Goal: Task Accomplishment & Management: Complete application form

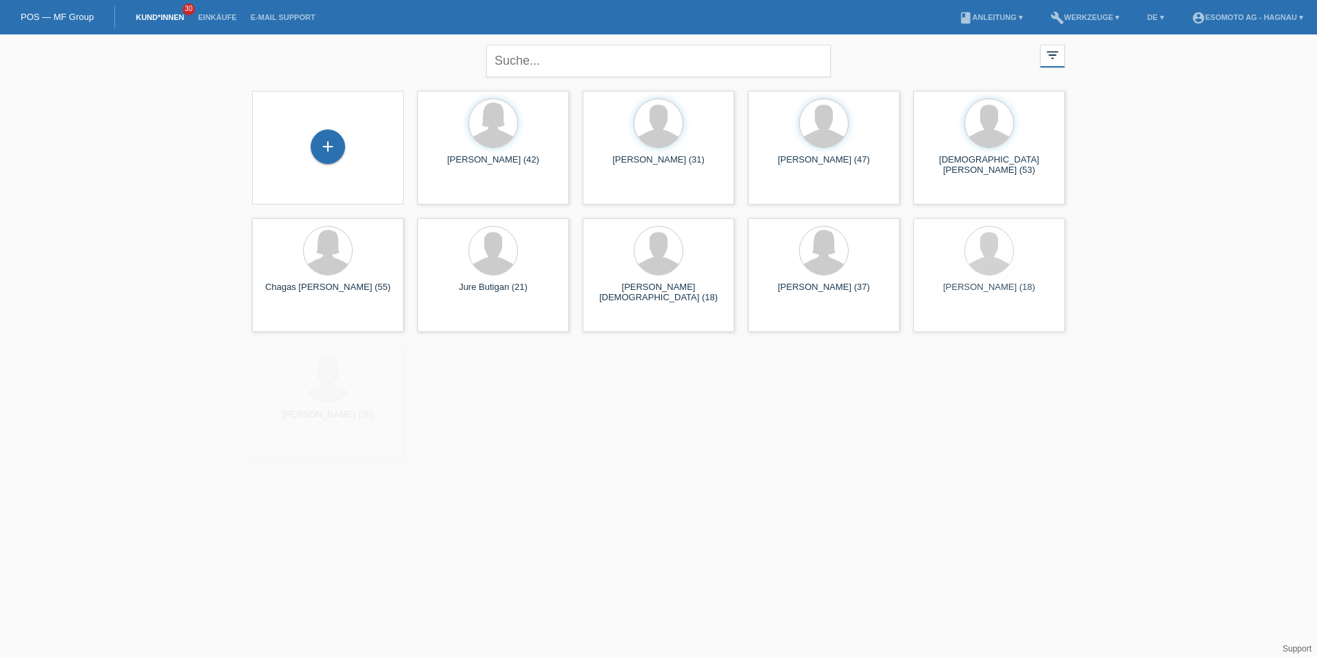
click at [298, 148] on div "+" at bounding box center [328, 148] width 130 height 37
click at [316, 150] on div "+" at bounding box center [328, 147] width 34 height 34
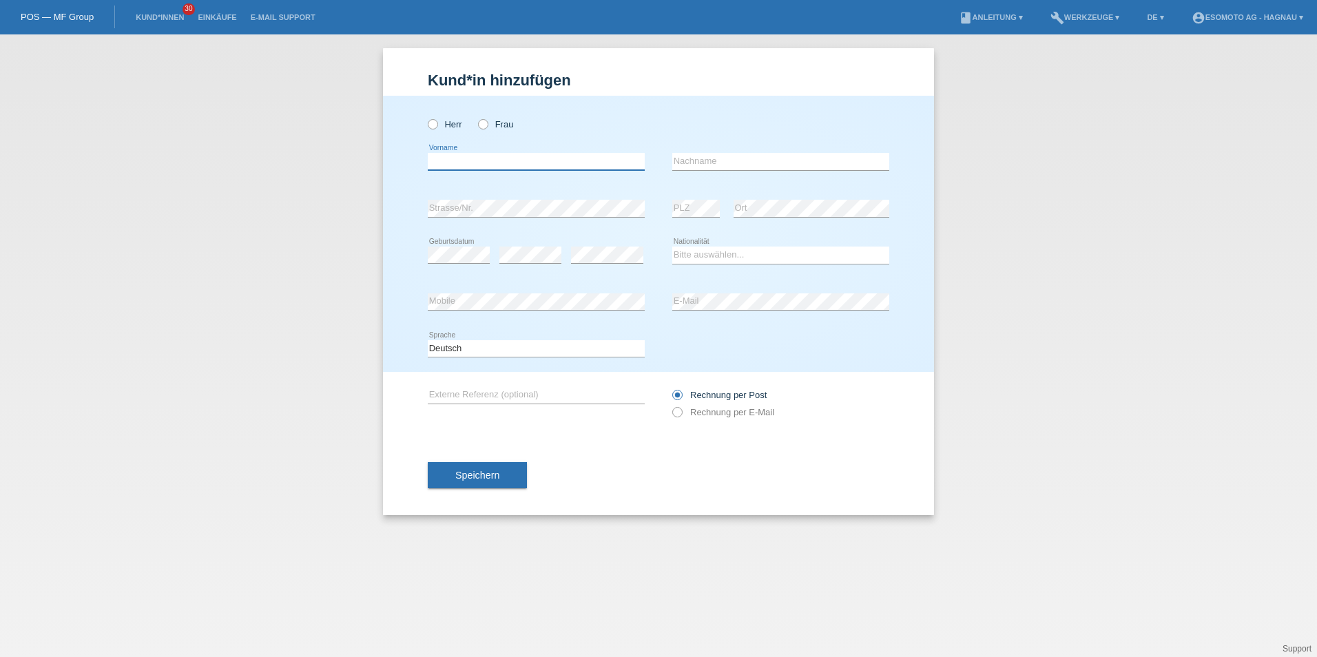
click at [512, 156] on input "text" at bounding box center [536, 161] width 217 height 17
click at [446, 121] on label "Herr" at bounding box center [445, 124] width 34 height 10
click at [437, 121] on input "Herr" at bounding box center [432, 123] width 9 height 9
radio input "true"
click at [467, 158] on input "text" at bounding box center [536, 161] width 217 height 17
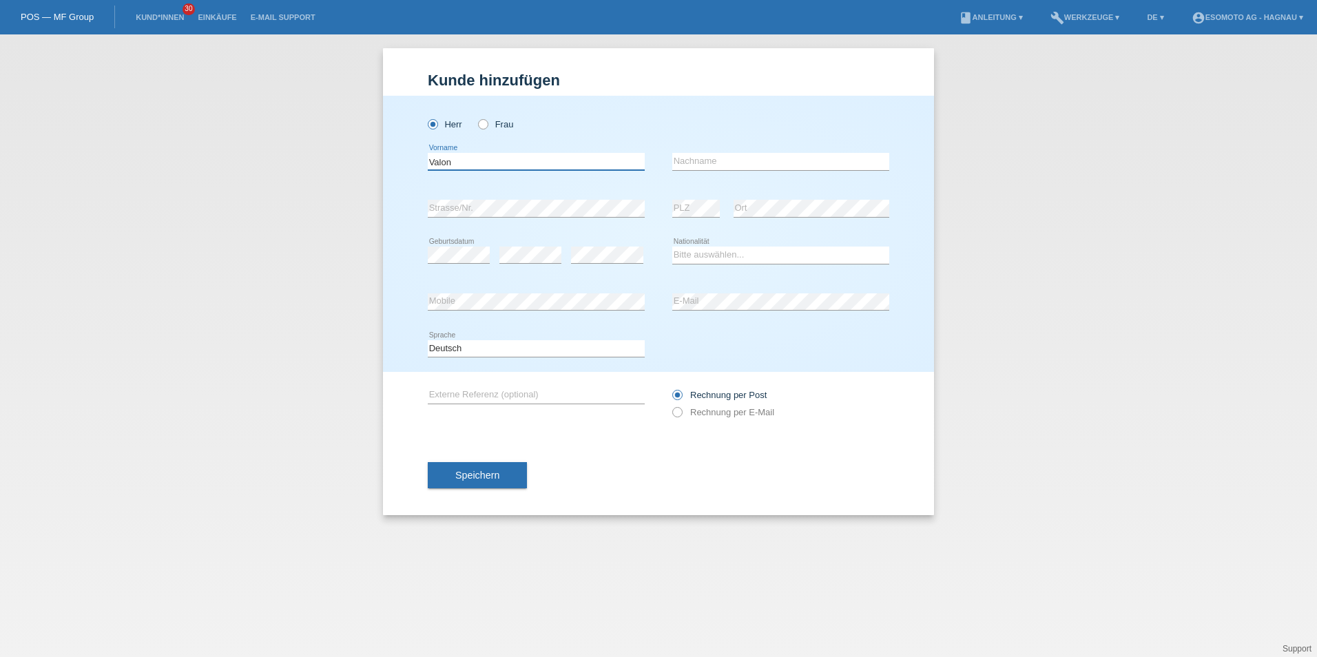
type input "Valon"
type input "Ibrahimi"
click at [535, 244] on div "error" at bounding box center [530, 255] width 62 height 47
click at [695, 255] on select "Bitte auswählen... Schweiz Deutschland Liechtenstein Österreich ------------ Af…" at bounding box center [780, 255] width 217 height 17
click at [710, 256] on select "Bitte auswählen... Schweiz Deutschland Liechtenstein Österreich ------------ Af…" at bounding box center [780, 255] width 217 height 17
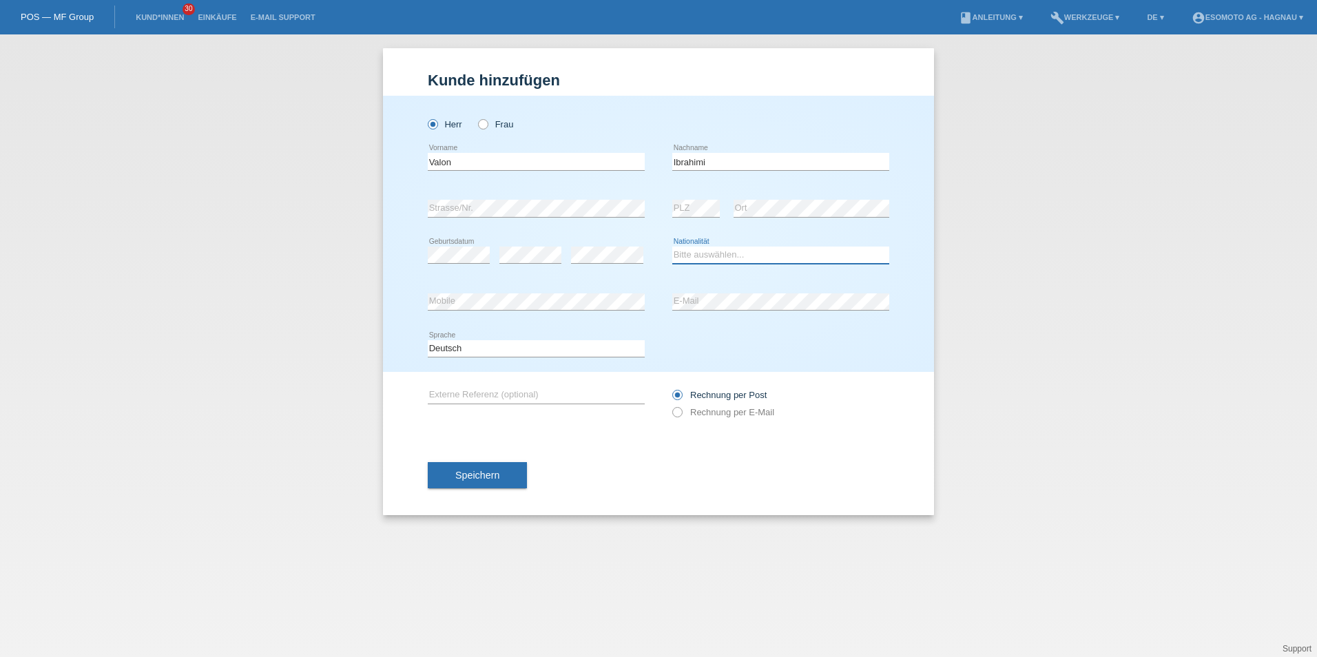
select select "RS"
click at [672, 247] on select "Bitte auswählen... Schweiz Deutschland Liechtenstein Österreich ------------ Af…" at bounding box center [780, 255] width 217 height 17
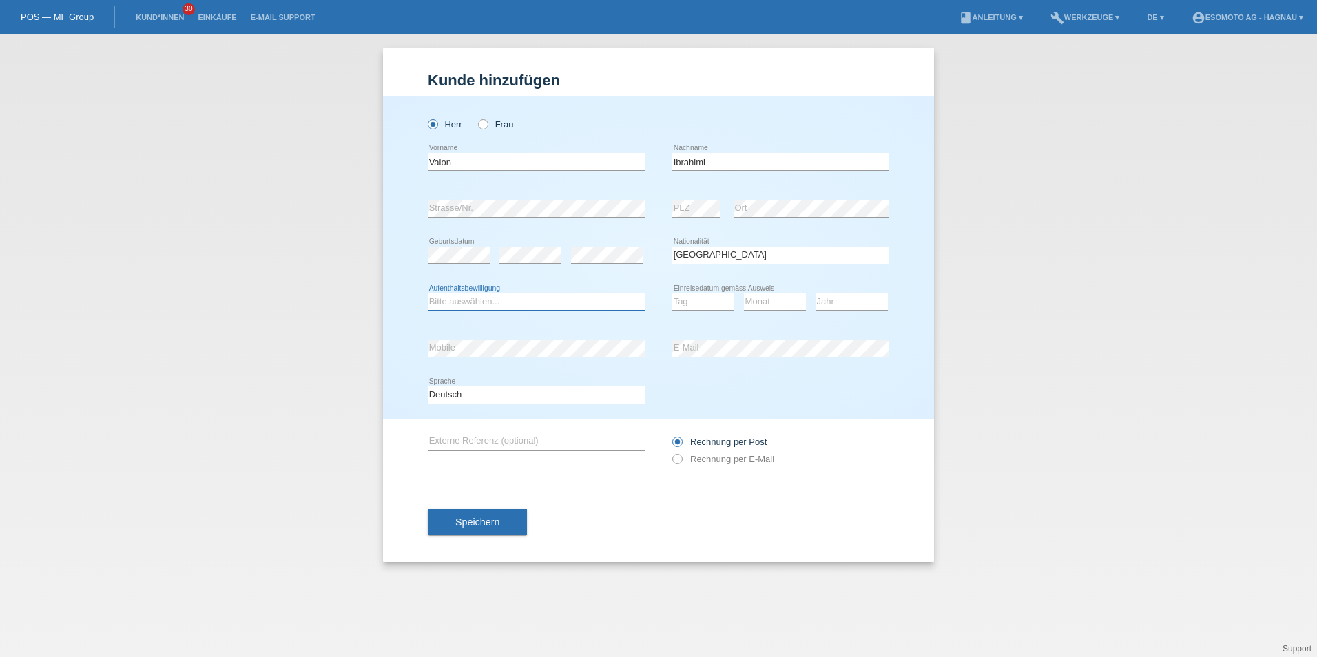
click at [505, 298] on select "Bitte auswählen... C B B - Flüchtlingsstatus Andere" at bounding box center [536, 301] width 217 height 17
select select "C"
click at [428, 293] on select "Bitte auswählen... C B B - Flüchtlingsstatus Andere" at bounding box center [536, 301] width 217 height 17
click at [710, 304] on select "Tag 01 02 03 04 05 06 07 08 09 10 11" at bounding box center [703, 301] width 62 height 17
click at [701, 302] on select "Tag 01 02 03 04 05 06 07 08 09 10 11" at bounding box center [703, 301] width 62 height 17
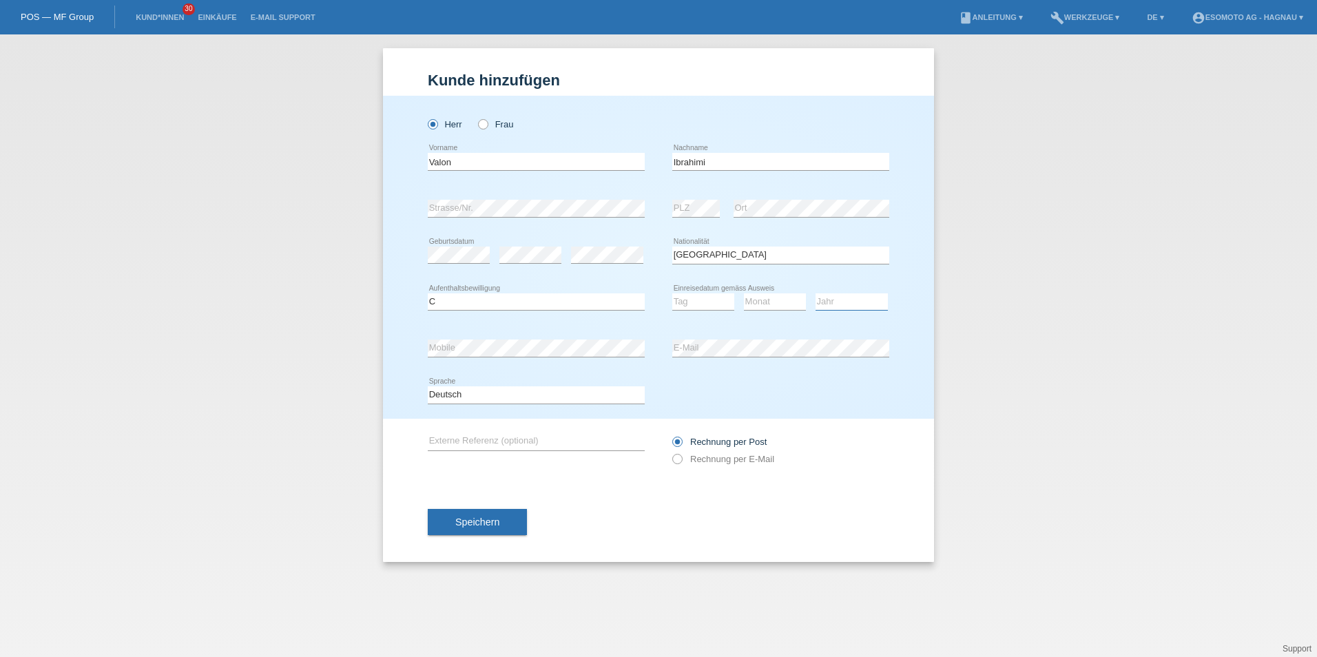
click at [852, 300] on select "Jahr 2025 2024 2023 2022 2021 2020 2019 2018 2017 2016 2015 2014 2013 2012 2011…" at bounding box center [852, 301] width 72 height 17
select select "1992"
click at [816, 293] on select "Jahr 2025 2024 2023 2022 2021 2020 2019 2018 2017 2016 2015 2014 2013 2012 2011…" at bounding box center [852, 301] width 72 height 17
click at [723, 302] on select "Tag 01 02 03 04 05 06 07 08 09 10 11" at bounding box center [703, 301] width 62 height 17
select select "29"
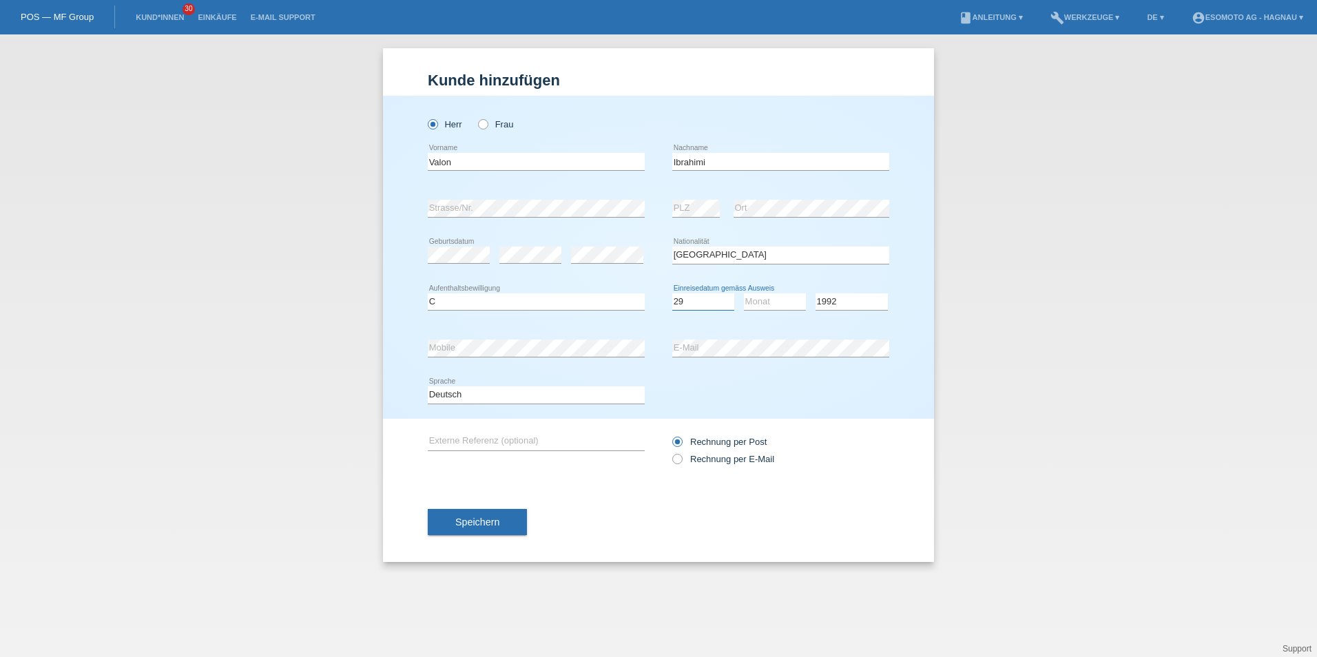
click at [672, 293] on select "Tag 01 02 03 04 05 06 07 08 09 10 11" at bounding box center [703, 301] width 62 height 17
click at [776, 305] on select "Monat 01 02 03 04 05 06 07 08 09 10 11" at bounding box center [775, 301] width 62 height 17
select select "03"
click at [744, 293] on select "Monat 01 02 03 04 05 06 07 08 09 10 11" at bounding box center [775, 301] width 62 height 17
click at [462, 521] on span "Speichern" at bounding box center [477, 522] width 44 height 11
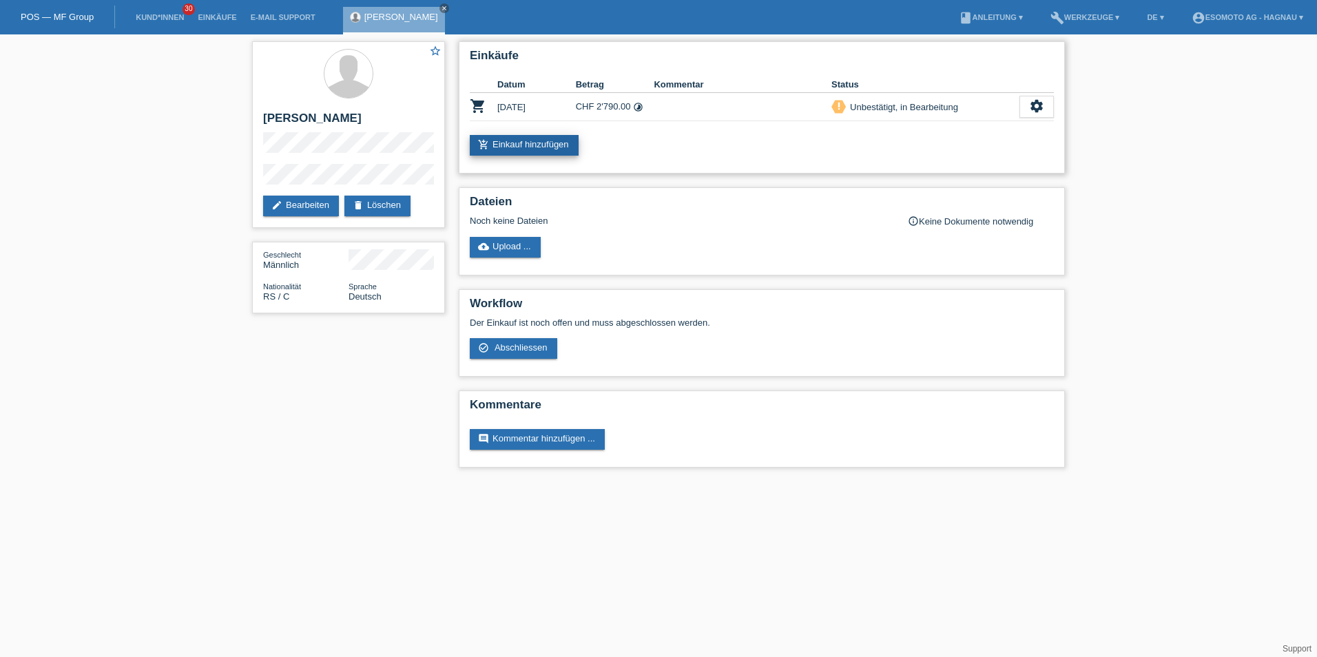
click at [539, 144] on link "add_shopping_cart Einkauf hinzufügen" at bounding box center [524, 145] width 109 height 21
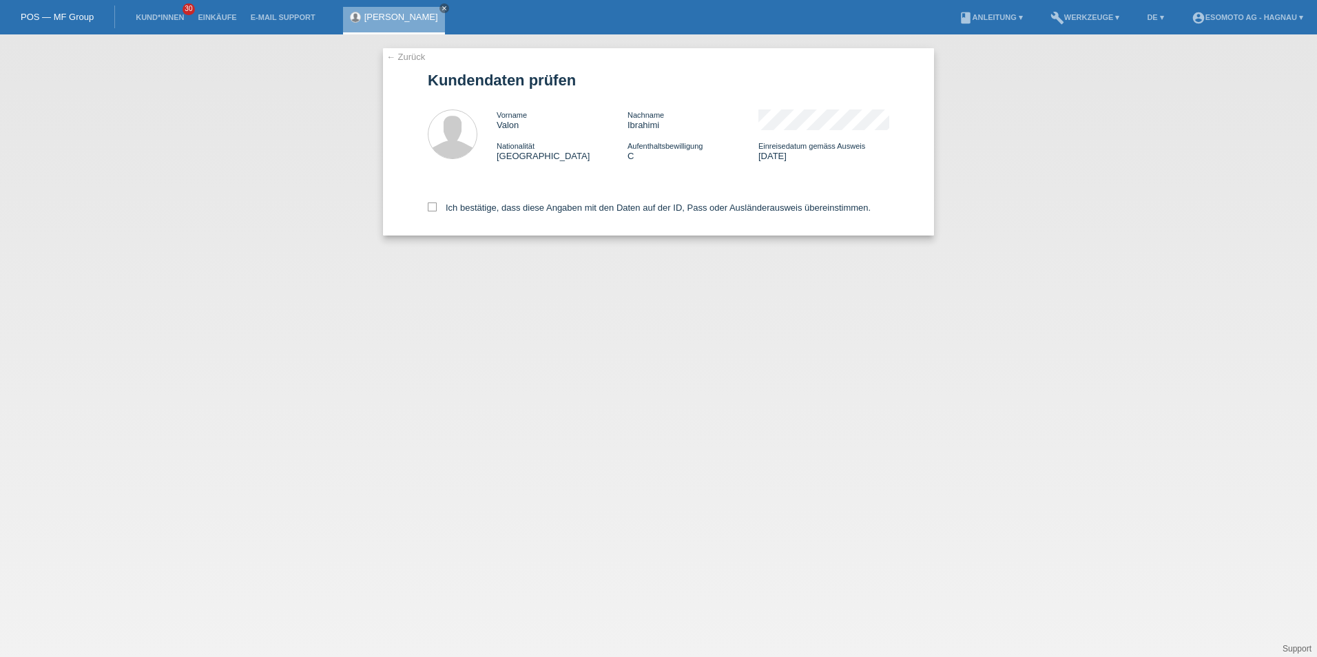
click at [404, 54] on link "← Zurück" at bounding box center [406, 57] width 39 height 10
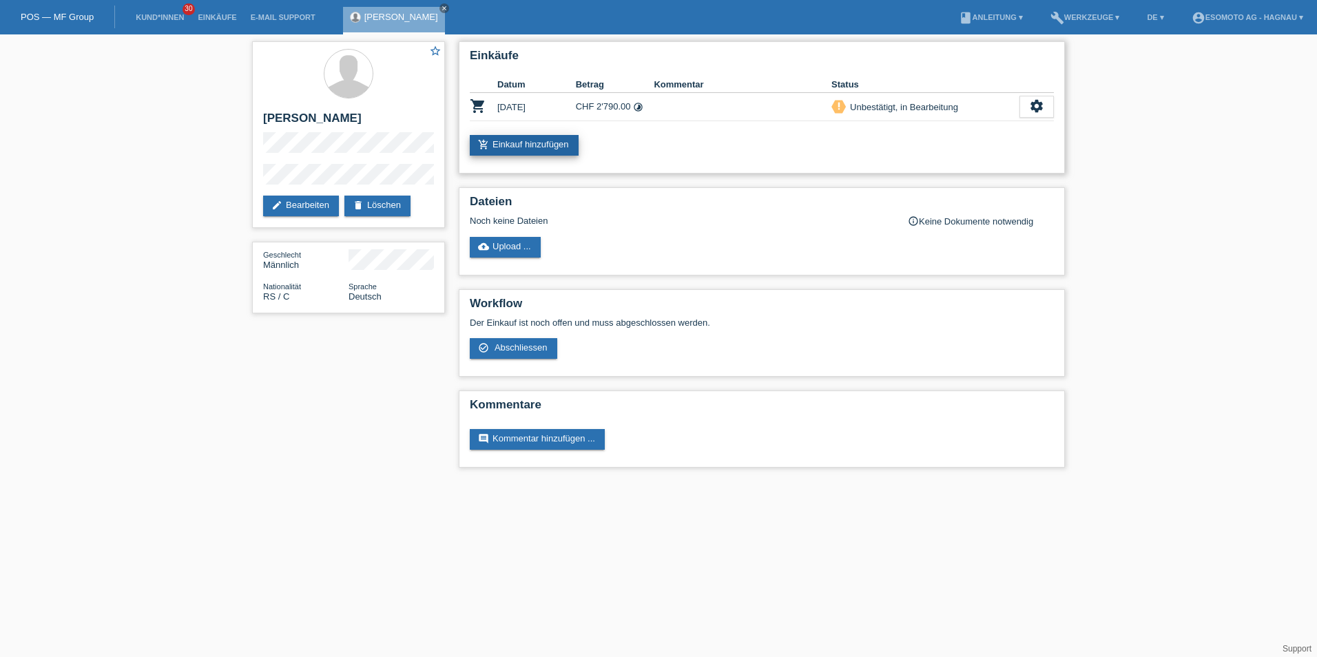
click at [538, 147] on link "add_shopping_cart Einkauf hinzufügen" at bounding box center [524, 145] width 109 height 21
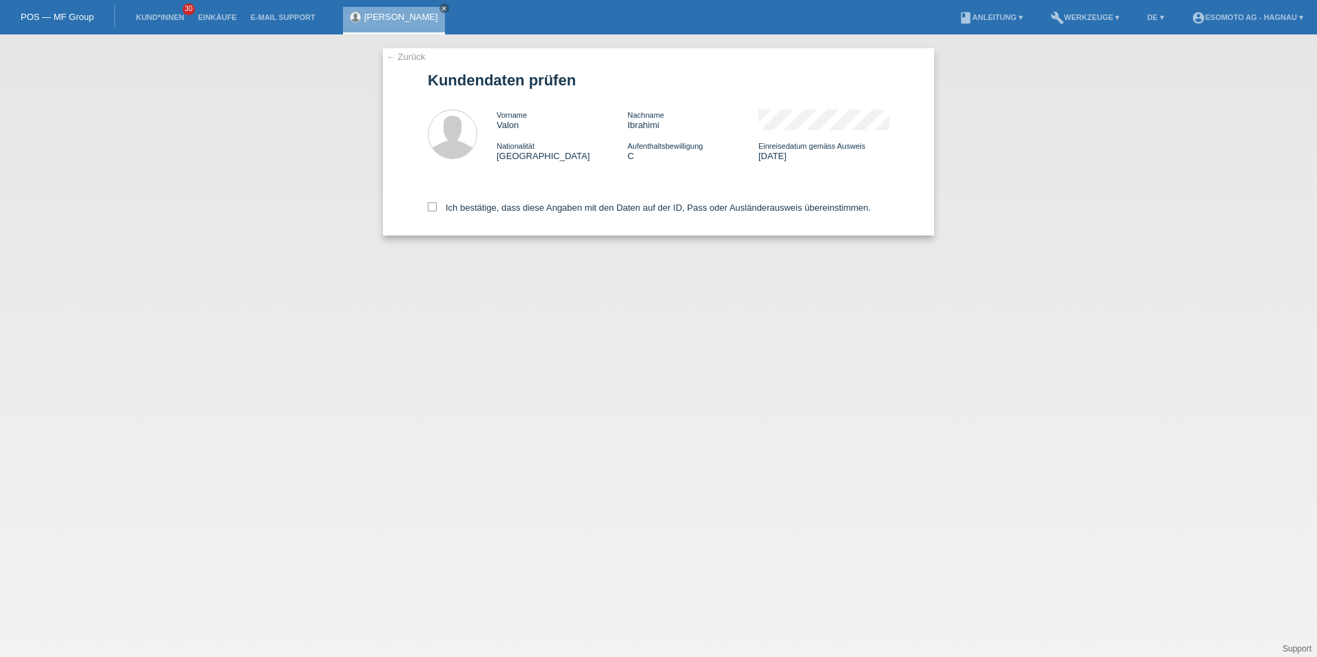
click at [411, 56] on link "← Zurück" at bounding box center [406, 57] width 39 height 10
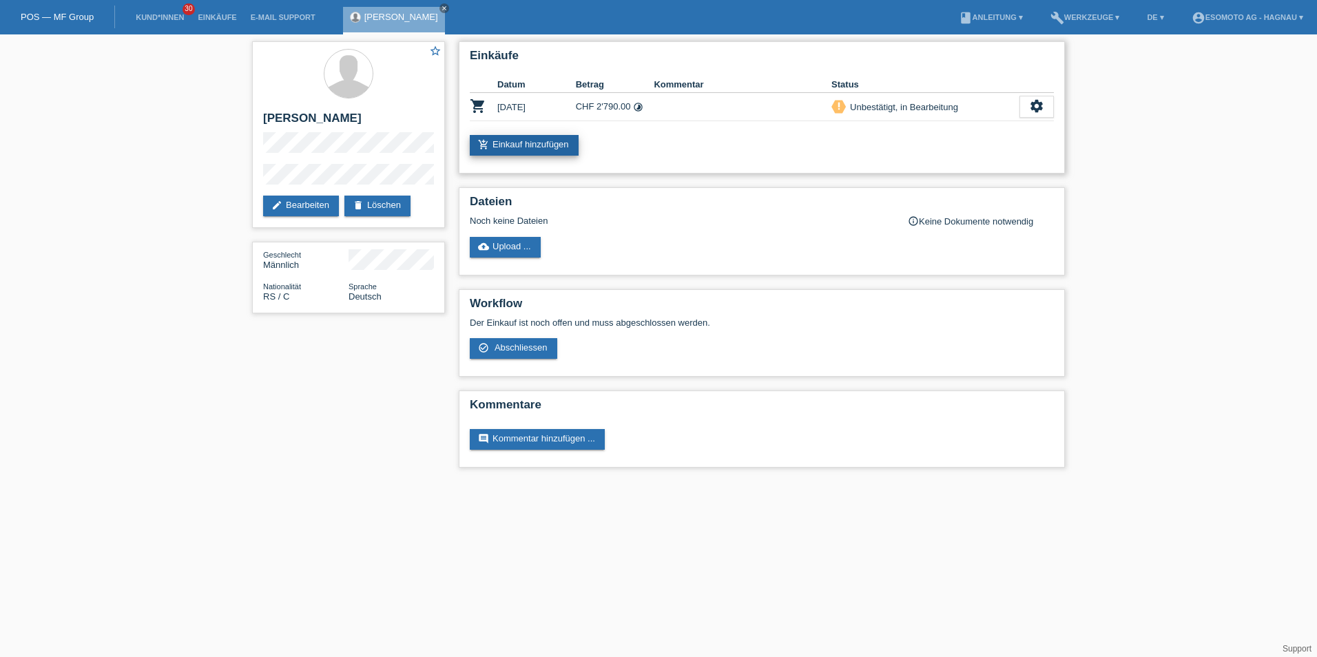
click at [516, 149] on link "add_shopping_cart Einkauf hinzufügen" at bounding box center [524, 145] width 109 height 21
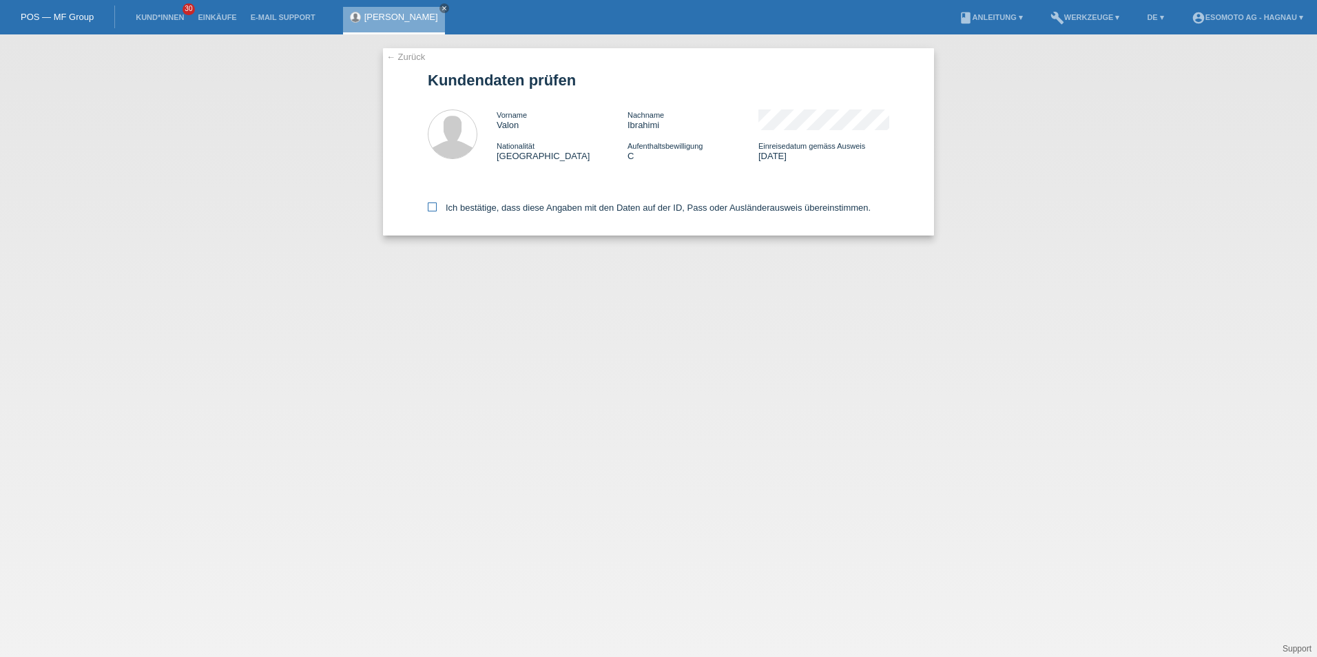
click at [434, 205] on icon at bounding box center [432, 207] width 9 height 9
click at [434, 205] on input "Ich bestätige, dass diese Angaben mit den Daten auf der ID, Pass oder Ausländer…" at bounding box center [432, 207] width 9 height 9
checkbox input "true"
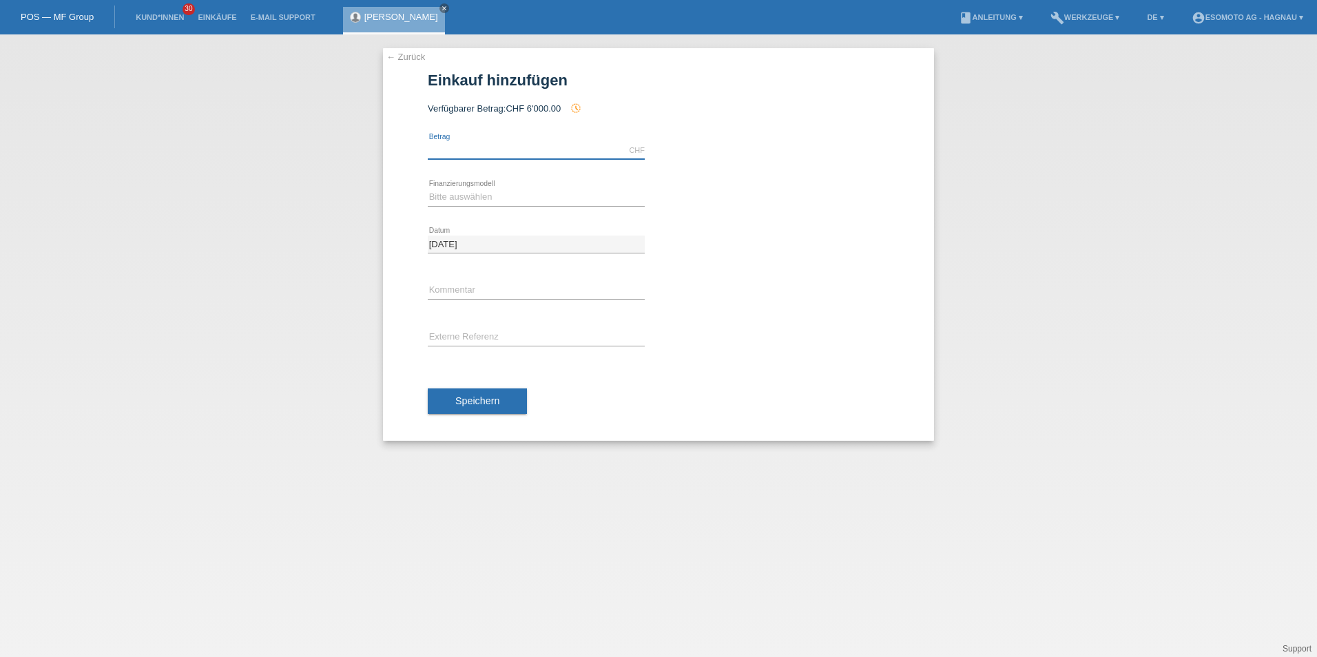
click at [474, 152] on input "text" at bounding box center [536, 150] width 217 height 17
type input "2790.00"
click at [486, 192] on select "Bitte auswählen Fixe Raten Kauf auf Rechnung mit Teilzahlungsoption" at bounding box center [536, 197] width 217 height 17
select select "69"
click at [428, 189] on select "Bitte auswählen Fixe Raten Kauf auf Rechnung mit Teilzahlungsoption" at bounding box center [536, 197] width 217 height 17
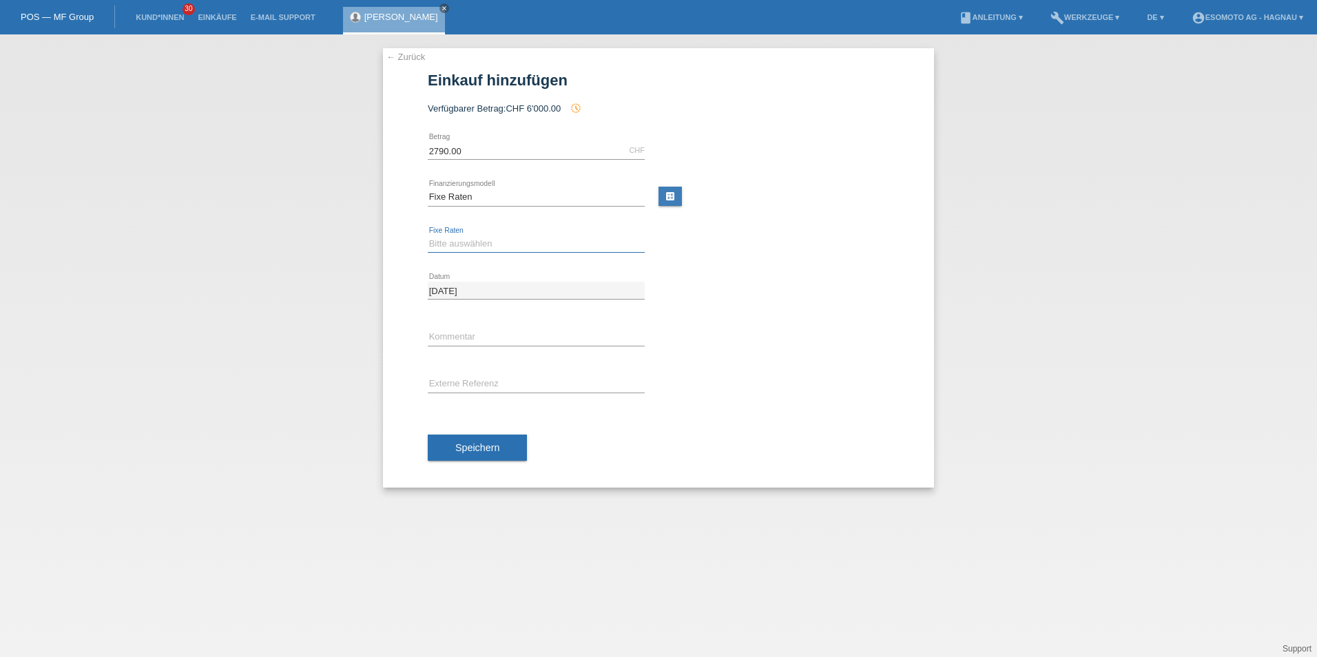
click at [481, 247] on select "Bitte auswählen 12 Raten 24 Raten 36 Raten 48 Raten" at bounding box center [536, 244] width 217 height 17
select select "140"
click at [428, 236] on select "Bitte auswählen 12 Raten 24 Raten 36 Raten 48 Raten" at bounding box center [536, 244] width 217 height 17
click at [397, 262] on div "← Zurück Einkauf hinzufügen Verfügbarer Betrag: CHF 6'000.00 history_toggle_off" at bounding box center [658, 268] width 551 height 440
click at [473, 446] on span "Speichern" at bounding box center [477, 447] width 44 height 11
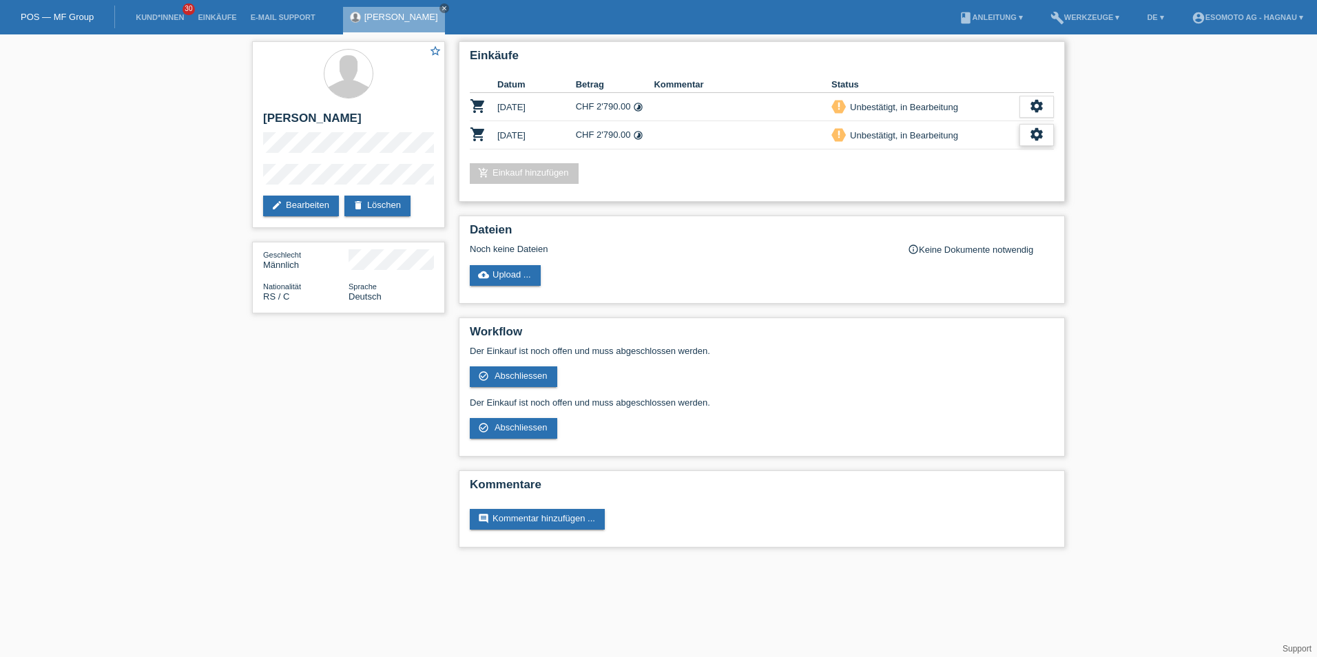
click at [1022, 129] on div "settings" at bounding box center [1037, 135] width 34 height 22
click at [1034, 133] on icon "settings" at bounding box center [1036, 134] width 15 height 15
click at [1012, 219] on span "Kunde ist vom Kauf zurückgetreten..." at bounding box center [974, 218] width 151 height 17
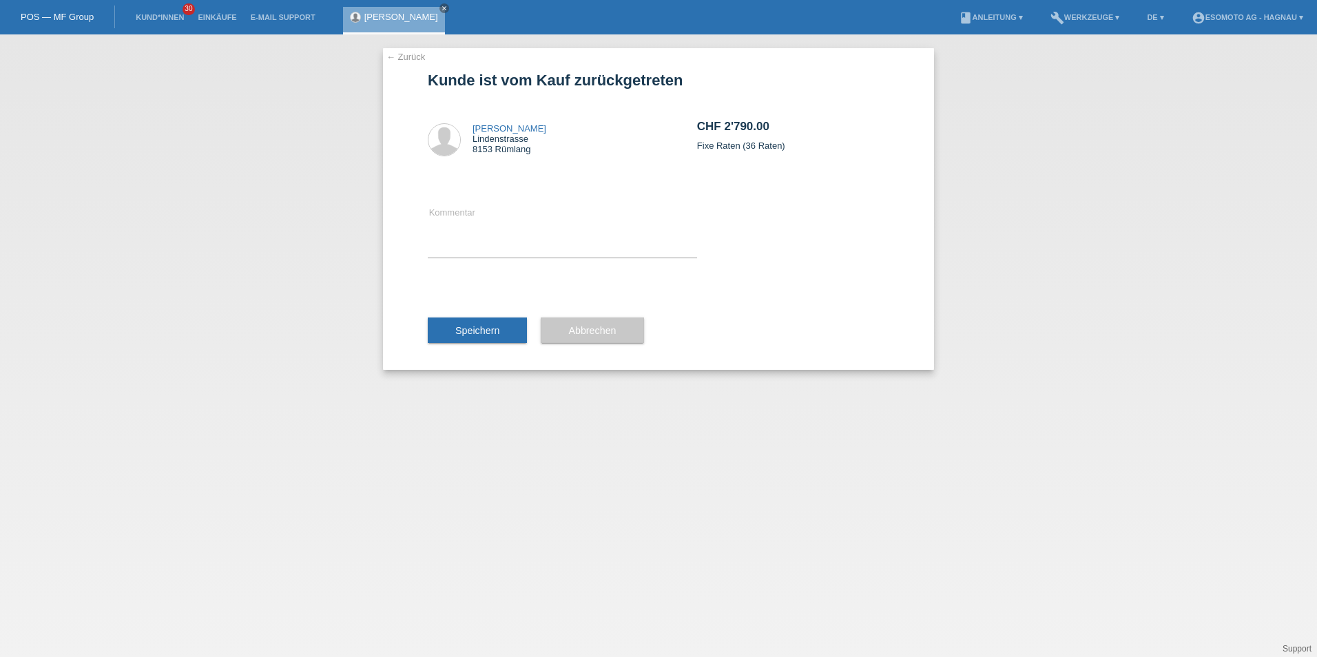
click at [488, 327] on span "Speichern" at bounding box center [477, 330] width 44 height 11
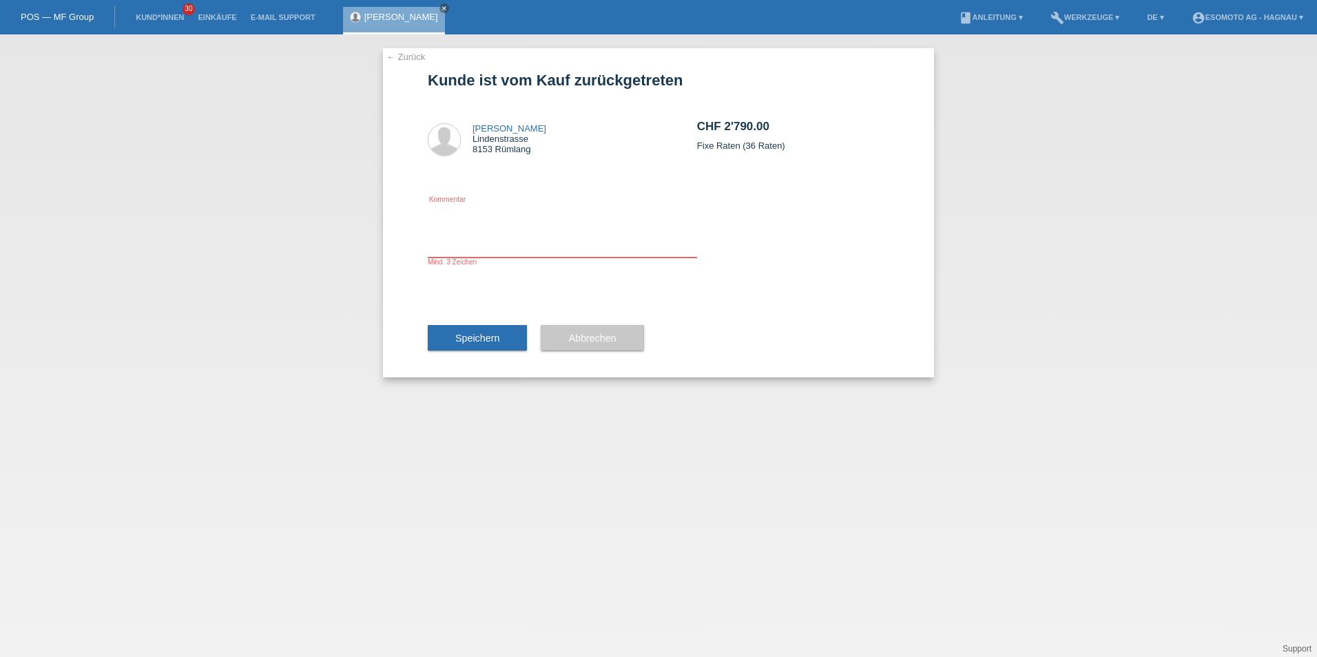
click at [471, 242] on textarea at bounding box center [562, 231] width 269 height 53
type textarea "Doppelt erfasst"
click at [484, 338] on span "Speichern" at bounding box center [477, 338] width 44 height 11
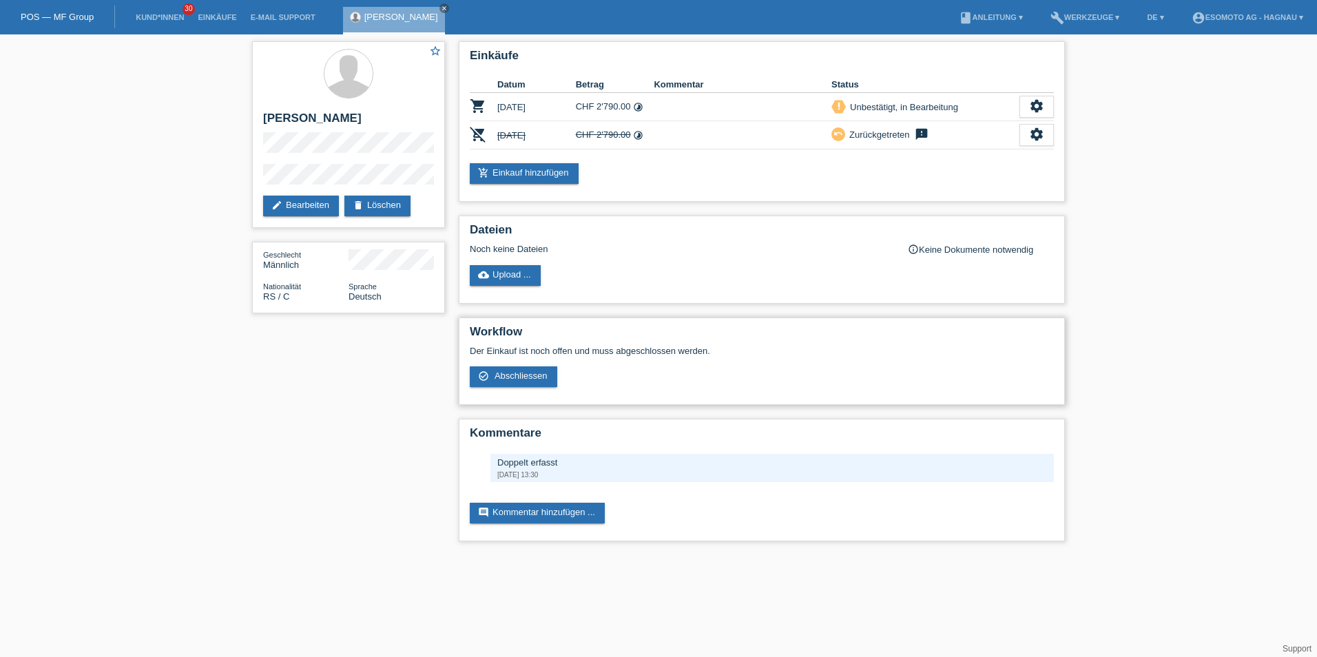
click at [821, 326] on h2 "Workflow" at bounding box center [762, 335] width 584 height 21
click at [1047, 102] on div "settings" at bounding box center [1037, 107] width 34 height 22
click at [916, 126] on span "Anzeigen" at bounding box center [919, 128] width 41 height 17
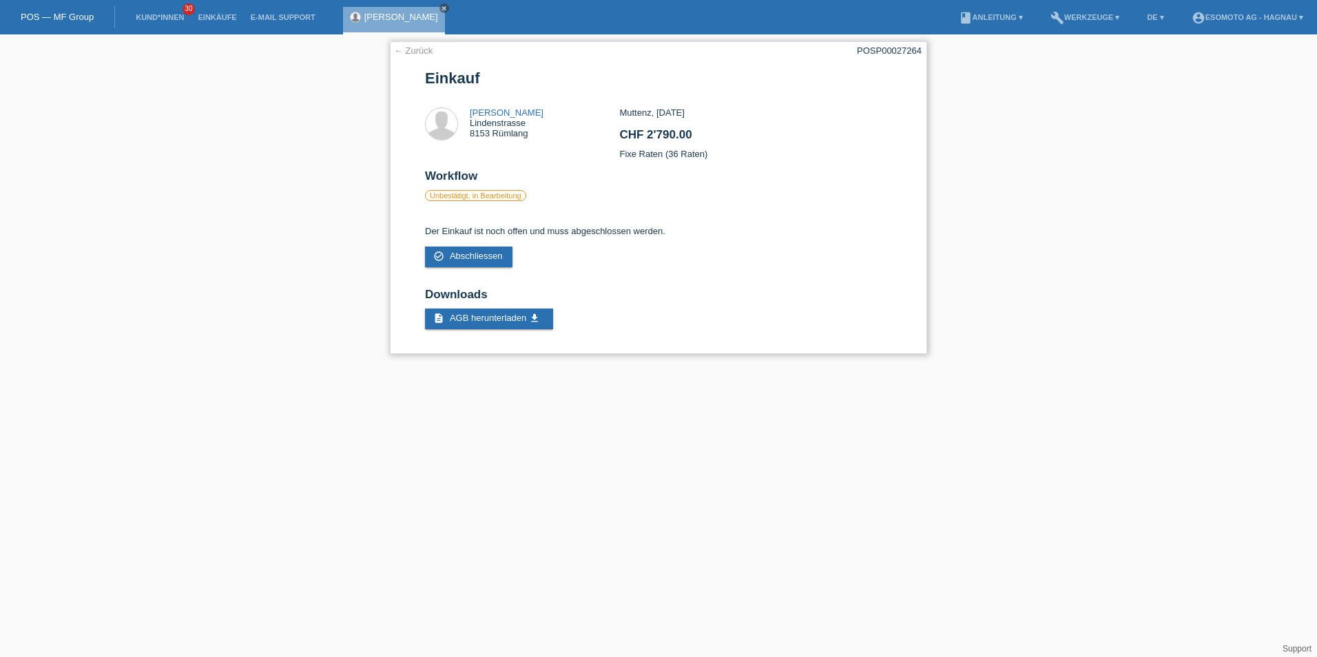
drag, startPoint x: 615, startPoint y: 159, endPoint x: 663, endPoint y: 152, distance: 48.8
click at [663, 152] on div "Valon Ibrahimi [STREET_ADDRESS] Muttenz, [DATE] CHF 2'790.00 Fixe Raten (36 Rat…" at bounding box center [658, 138] width 467 height 62
drag, startPoint x: 663, startPoint y: 152, endPoint x: 732, endPoint y: 198, distance: 82.7
click at [732, 198] on div "Workflow Unbestätigt, in Bearbeitung" at bounding box center [658, 195] width 467 height 52
click at [218, 211] on div "← Zurück POSP00027264 Einkauf [PERSON_NAME][GEOGRAPHIC_DATA][STREET_ADDRESS][GE…" at bounding box center [658, 200] width 1317 height 333
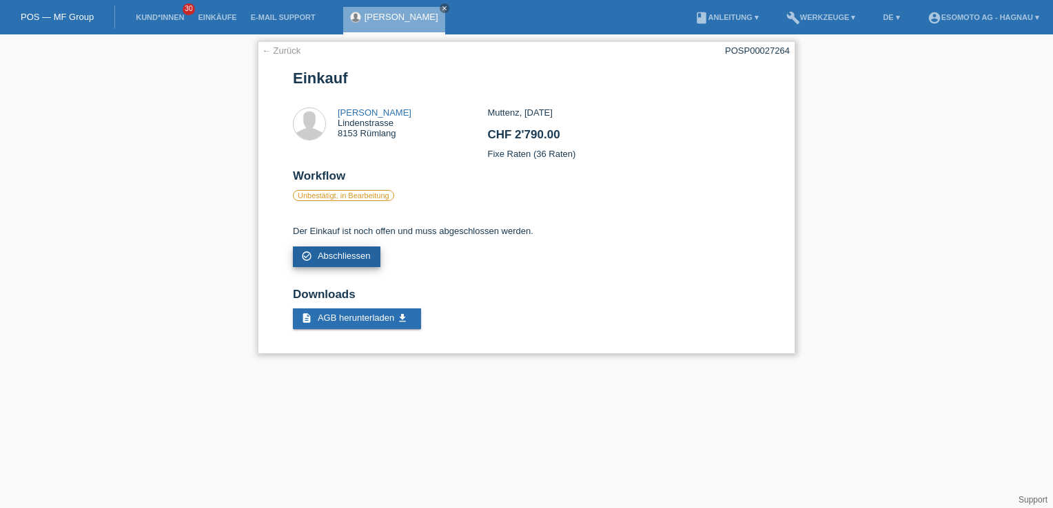
click at [354, 262] on link "check_circle_outline Abschliessen" at bounding box center [336, 257] width 87 height 21
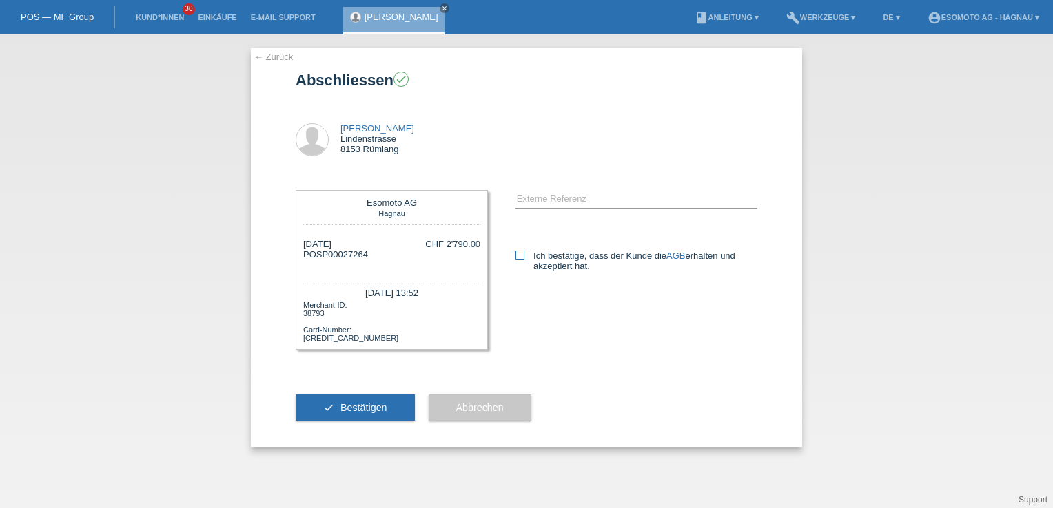
click at [519, 255] on icon at bounding box center [519, 255] width 9 height 9
click at [519, 255] on input "Ich bestätige, dass der Kunde die AGB erhalten und akzeptiert hat." at bounding box center [519, 255] width 9 height 9
checkbox input "true"
click at [154, 23] on li "Kund*innen 30" at bounding box center [160, 17] width 62 height 35
click at [157, 17] on link "Kund*innen" at bounding box center [160, 17] width 62 height 8
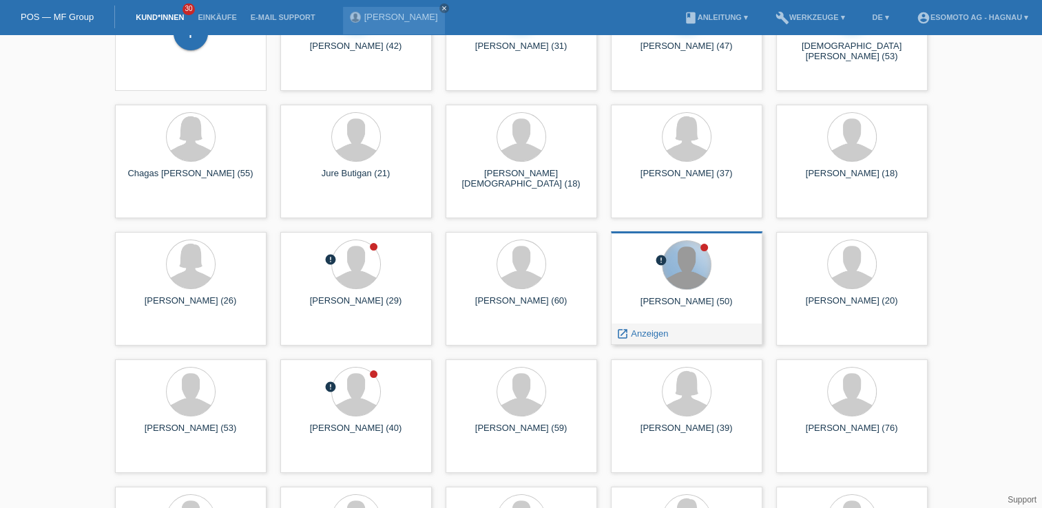
scroll to position [138, 0]
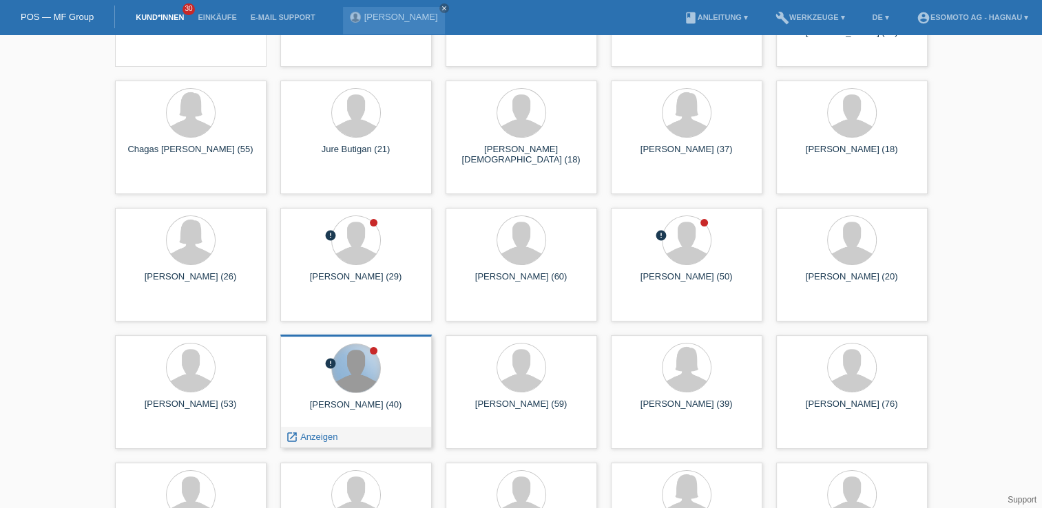
click at [358, 374] on div at bounding box center [356, 368] width 48 height 48
click at [330, 440] on span "Anzeigen" at bounding box center [318, 437] width 37 height 10
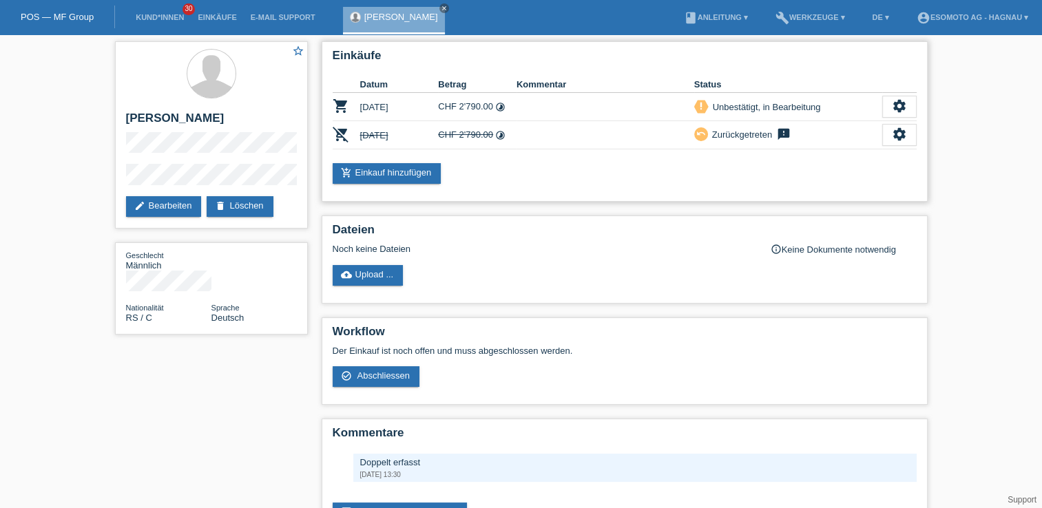
drag, startPoint x: 457, startPoint y: 107, endPoint x: 493, endPoint y: 109, distance: 35.2
click at [493, 109] on td "CHF 2'790.00 timelapse" at bounding box center [477, 107] width 79 height 28
drag, startPoint x: 493, startPoint y: 109, endPoint x: 528, endPoint y: 161, distance: 62.5
click at [530, 161] on div "Einkäufe Datum Betrag Kommentar Status shopping_cart 09.09.2025 CHF 2'790.00 ti…" at bounding box center [625, 121] width 606 height 161
drag, startPoint x: 437, startPoint y: 139, endPoint x: 482, endPoint y: 143, distance: 44.2
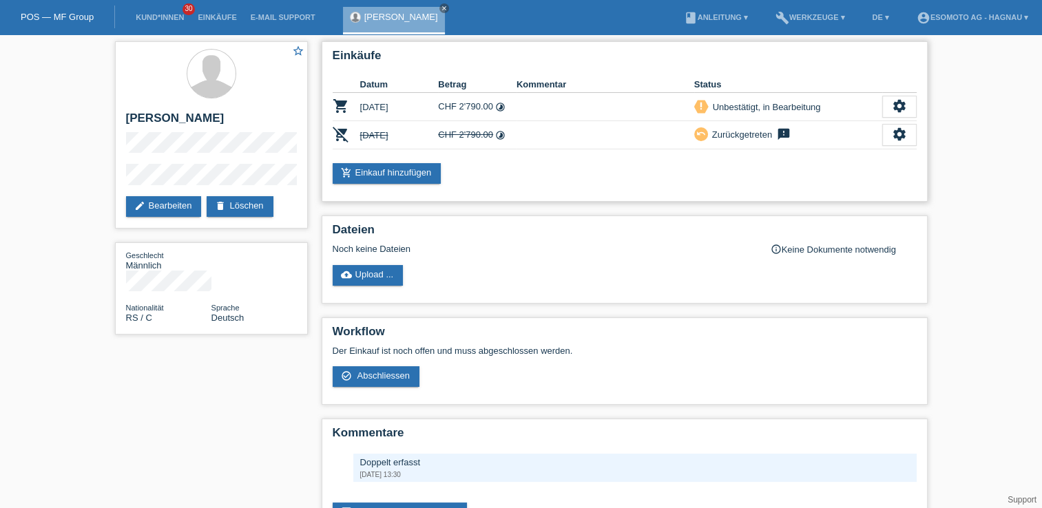
click at [482, 143] on td "CHF 2'790.00 timelapse" at bounding box center [477, 135] width 79 height 28
drag, startPoint x: 482, startPoint y: 143, endPoint x: 652, endPoint y: 153, distance: 170.5
click at [652, 153] on div "Einkäufe Datum Betrag Kommentar Status shopping_cart 09.09.2025 CHF 2'790.00 ti…" at bounding box center [625, 121] width 606 height 161
drag, startPoint x: 439, startPoint y: 106, endPoint x: 511, endPoint y: 112, distance: 71.9
click at [511, 112] on td "CHF 2'790.00 timelapse" at bounding box center [477, 107] width 79 height 28
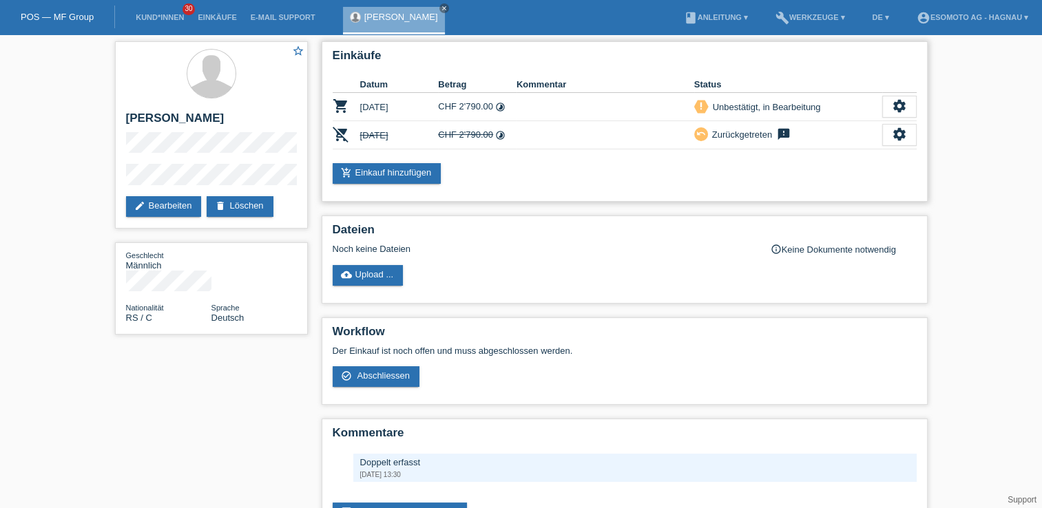
drag, startPoint x: 359, startPoint y: 106, endPoint x: 420, endPoint y: 114, distance: 61.1
click at [420, 114] on tr "shopping_cart 09.09.2025 CHF 2'790.00 timelapse priority_high settings" at bounding box center [625, 107] width 584 height 28
drag, startPoint x: 420, startPoint y: 114, endPoint x: 568, endPoint y: 150, distance: 152.6
click at [568, 150] on div "Einkäufe Datum Betrag Kommentar Status shopping_cart 09.09.2025 CHF 2'790.00 ti…" at bounding box center [625, 121] width 606 height 161
drag, startPoint x: 460, startPoint y: 105, endPoint x: 493, endPoint y: 113, distance: 34.8
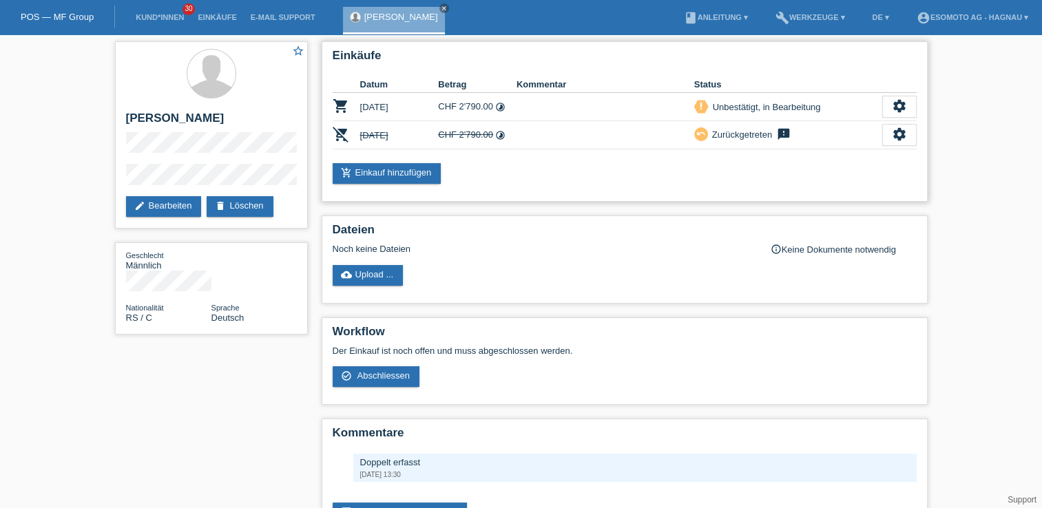
click at [493, 113] on td "CHF 2'790.00 timelapse" at bounding box center [477, 107] width 79 height 28
drag, startPoint x: 493, startPoint y: 113, endPoint x: 529, endPoint y: 171, distance: 68.1
click at [529, 171] on div "add_shopping_cart Einkauf hinzufügen" at bounding box center [625, 173] width 584 height 21
click at [169, 17] on link "Kund*innen" at bounding box center [160, 17] width 62 height 8
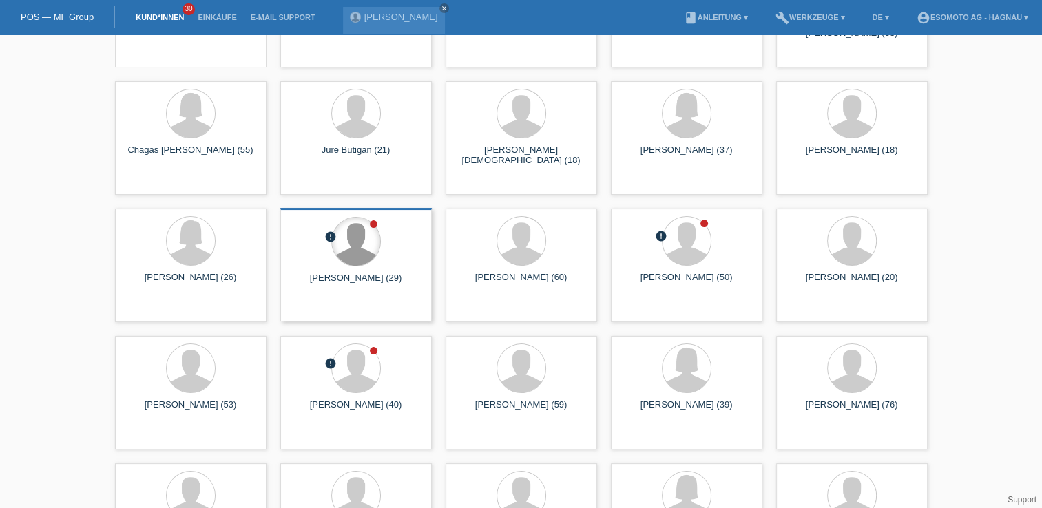
scroll to position [138, 0]
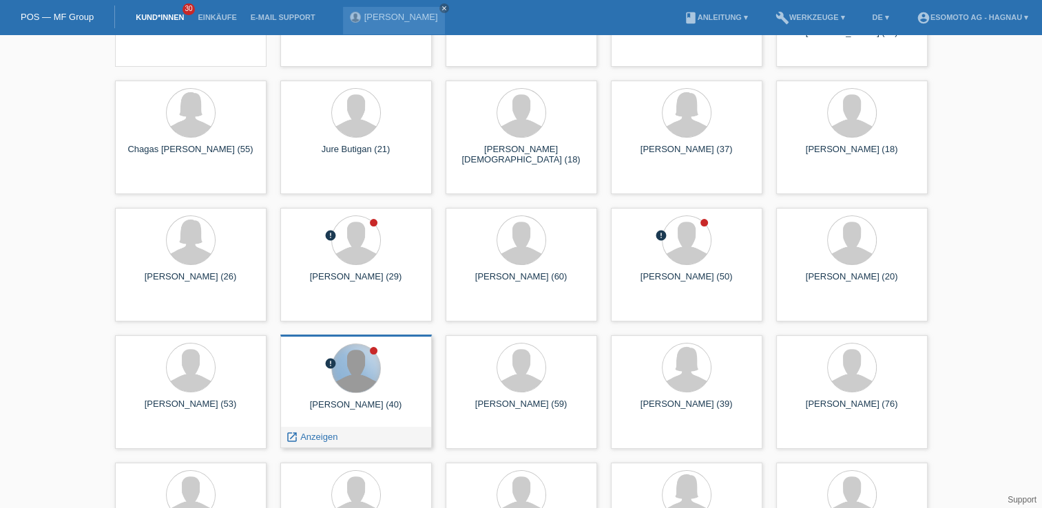
click at [354, 387] on div at bounding box center [356, 368] width 48 height 48
click at [322, 439] on span "Anzeigen" at bounding box center [318, 437] width 37 height 10
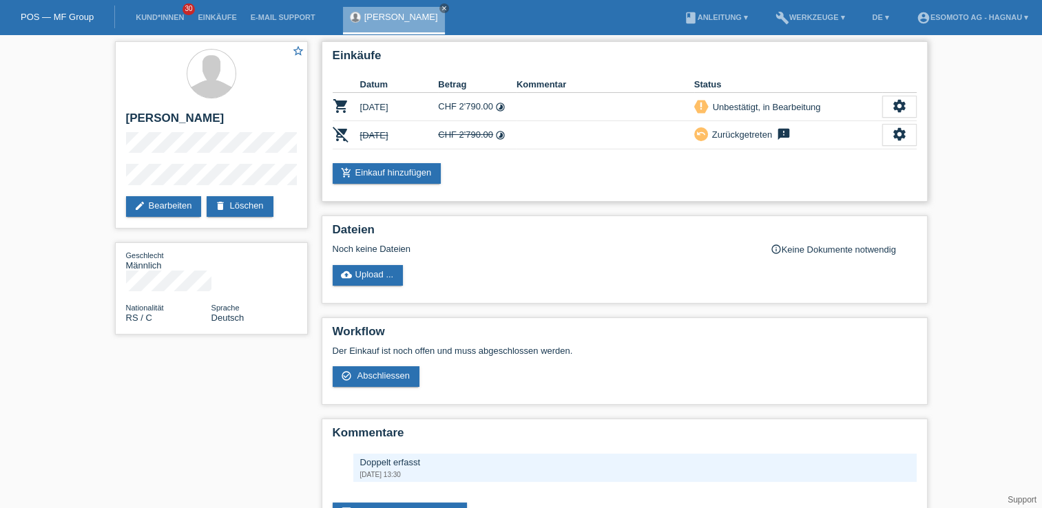
drag, startPoint x: 491, startPoint y: 112, endPoint x: 460, endPoint y: 109, distance: 31.9
click at [460, 109] on td "CHF 2'790.00 timelapse" at bounding box center [477, 107] width 79 height 28
click at [901, 105] on icon "settings" at bounding box center [899, 106] width 15 height 15
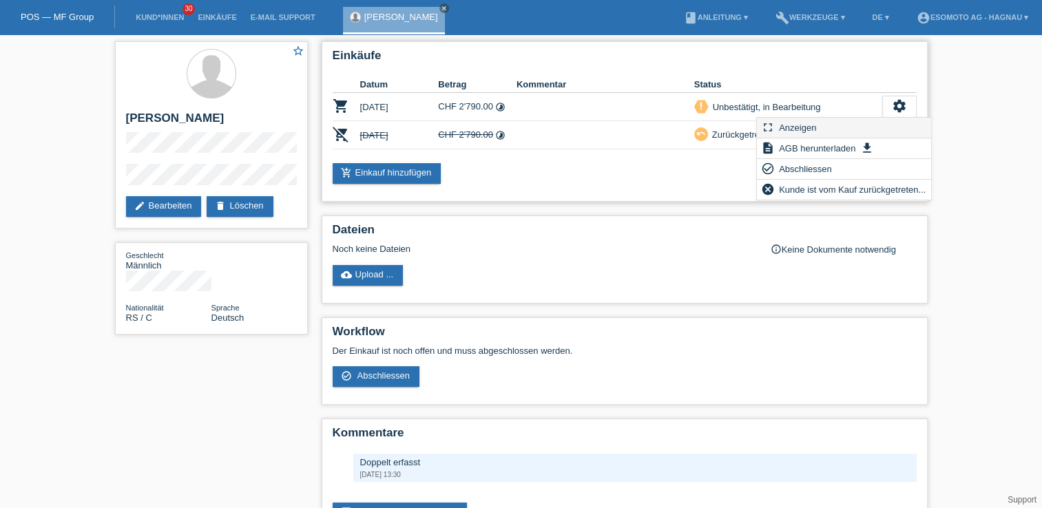
click at [805, 123] on span "Anzeigen" at bounding box center [797, 127] width 41 height 17
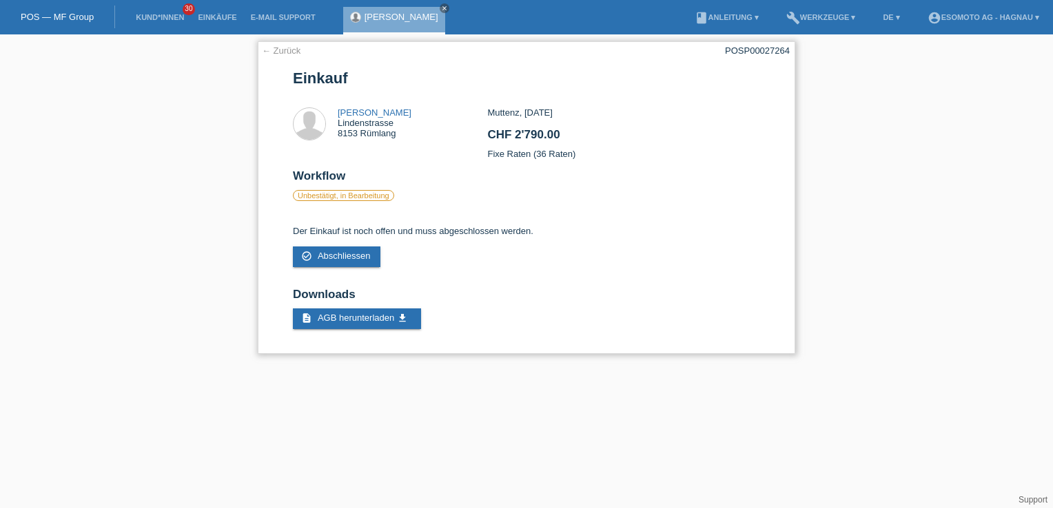
click at [631, 147] on h2 "CHF 2'790.00" at bounding box center [623, 138] width 272 height 21
click at [278, 48] on link "← Zurück" at bounding box center [281, 50] width 39 height 10
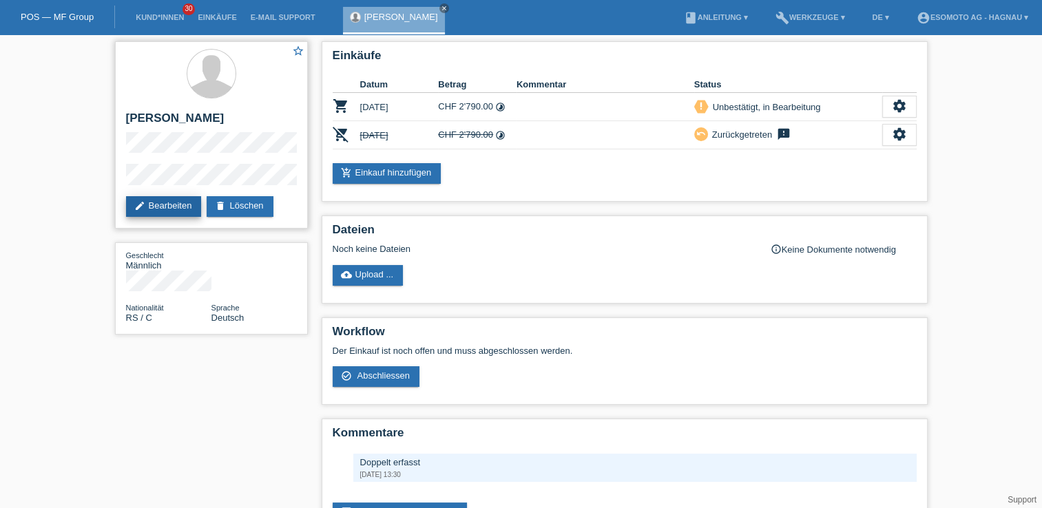
click at [171, 198] on link "edit Bearbeiten" at bounding box center [164, 206] width 76 height 21
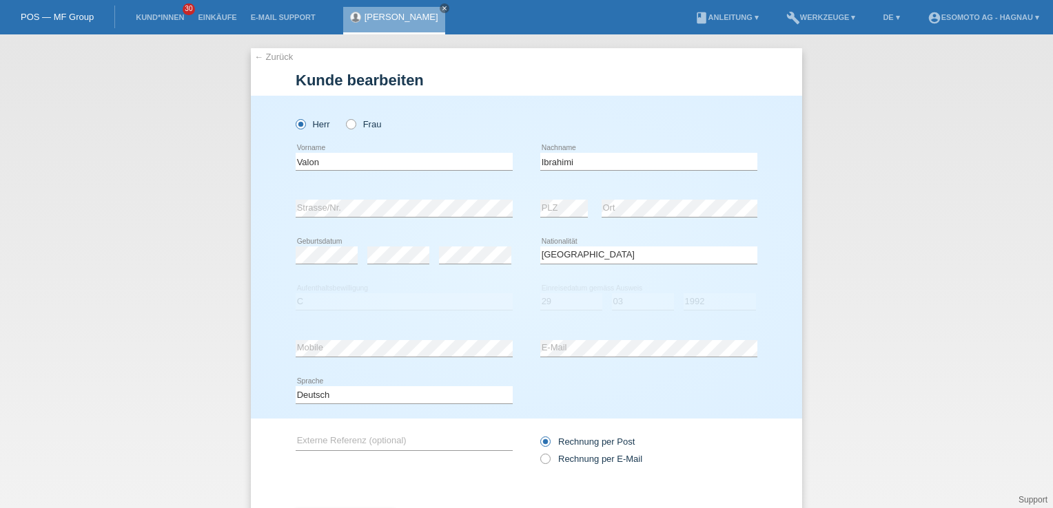
select select "RS"
select select "C"
select select "29"
select select "03"
select select "1992"
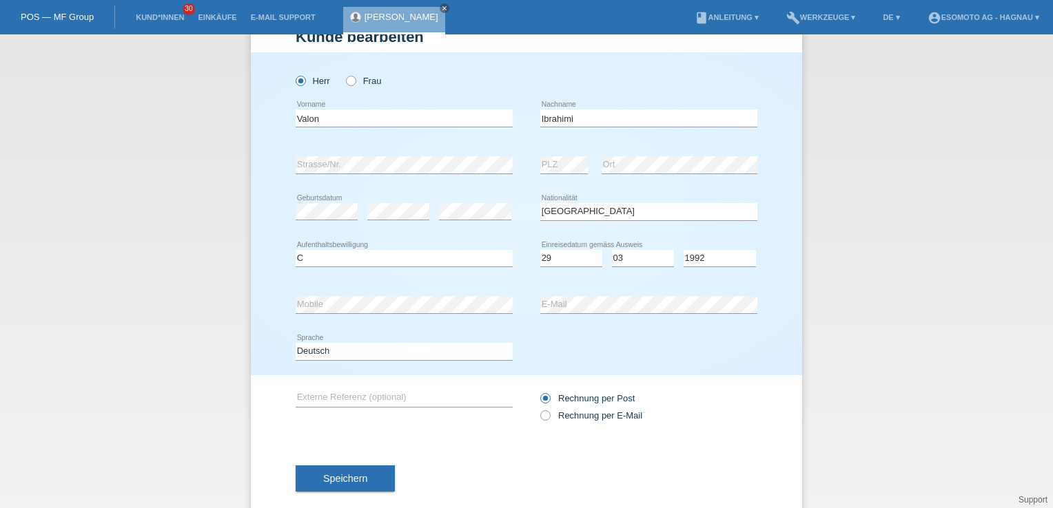
scroll to position [66, 0]
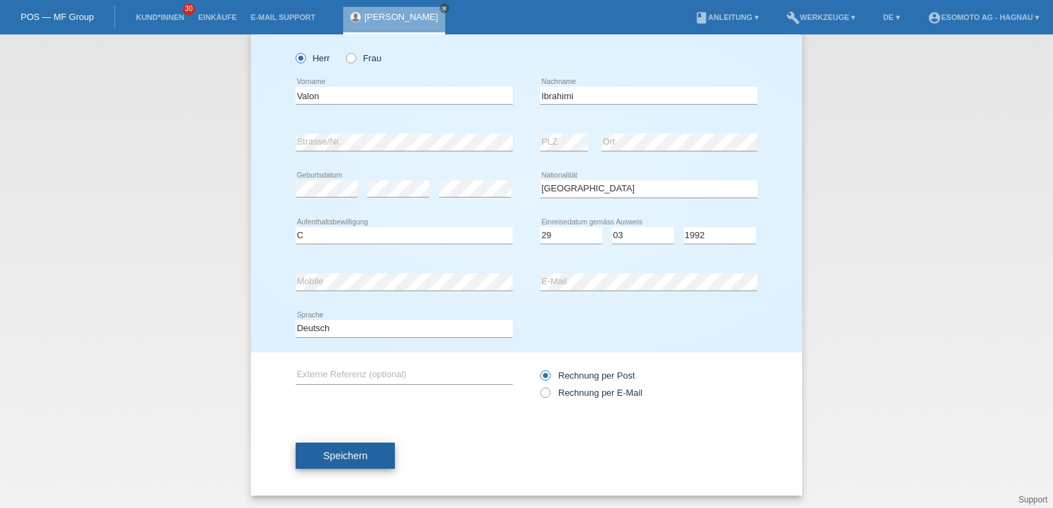
click at [375, 445] on button "Speichern" at bounding box center [345, 456] width 99 height 26
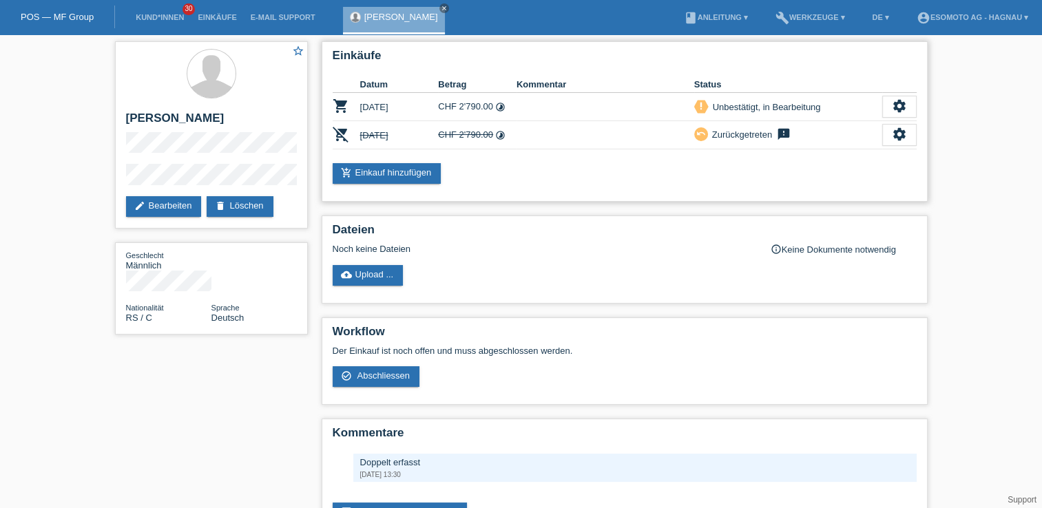
drag, startPoint x: 413, startPoint y: 104, endPoint x: 360, endPoint y: 107, distance: 53.8
click at [360, 107] on td "[DATE]" at bounding box center [399, 107] width 79 height 28
click at [515, 176] on div "add_shopping_cart Einkauf hinzufügen" at bounding box center [625, 173] width 584 height 21
click at [639, 172] on div "add_shopping_cart Einkauf hinzufügen" at bounding box center [625, 173] width 584 height 21
click at [395, 174] on link "add_shopping_cart Einkauf hinzufügen" at bounding box center [387, 173] width 109 height 21
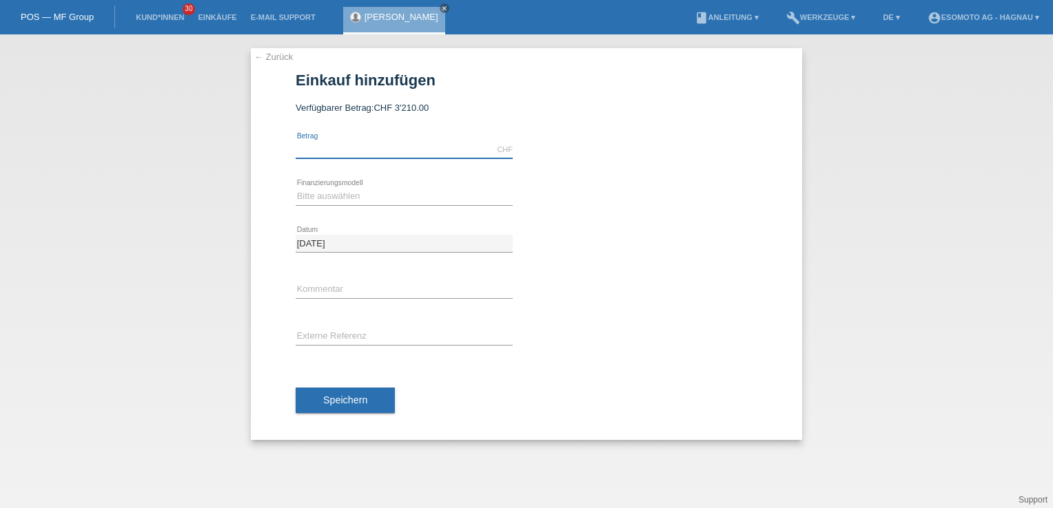
click at [324, 152] on input "text" at bounding box center [404, 149] width 217 height 17
click at [321, 203] on select "Bitte auswählen Fixe Raten Kauf auf Rechnung mit Teilzahlungsoption" at bounding box center [404, 196] width 217 height 17
click at [686, 227] on div at bounding box center [648, 225] width 217 height 10
drag, startPoint x: 446, startPoint y: 150, endPoint x: 187, endPoint y: 139, distance: 259.3
click at [187, 139] on div "← Zurück Einkauf hinzufügen Verfügbarer Betrag: CHF 3'210.00 300.00 error Betra…" at bounding box center [526, 271] width 1053 height 474
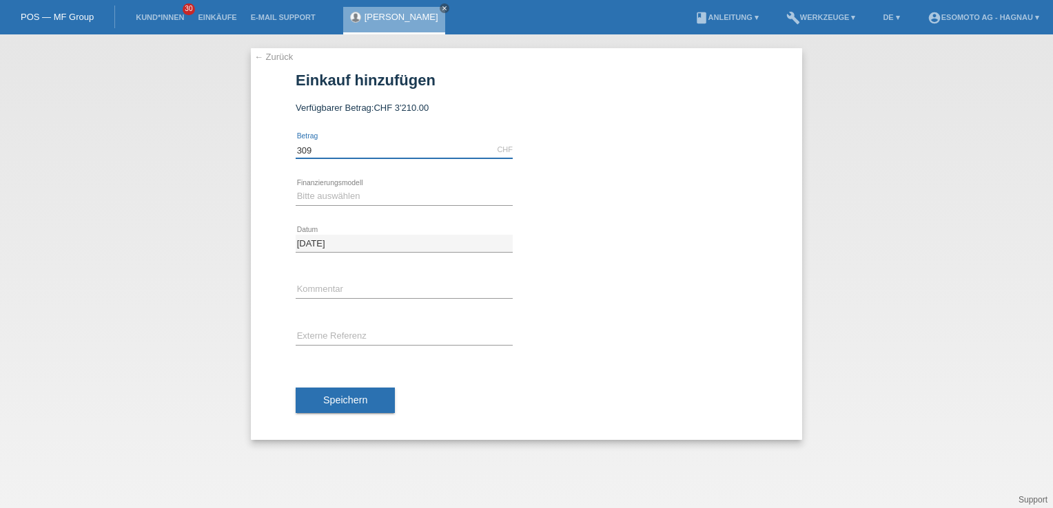
type input "3090.00"
click at [426, 198] on select "Bitte auswählen Fixe Raten Kauf auf Rechnung mit Teilzahlungsoption" at bounding box center [404, 196] width 217 height 17
select select "69"
click at [296, 188] on select "Bitte auswählen Fixe Raten Kauf auf Rechnung mit Teilzahlungsoption" at bounding box center [404, 196] width 217 height 17
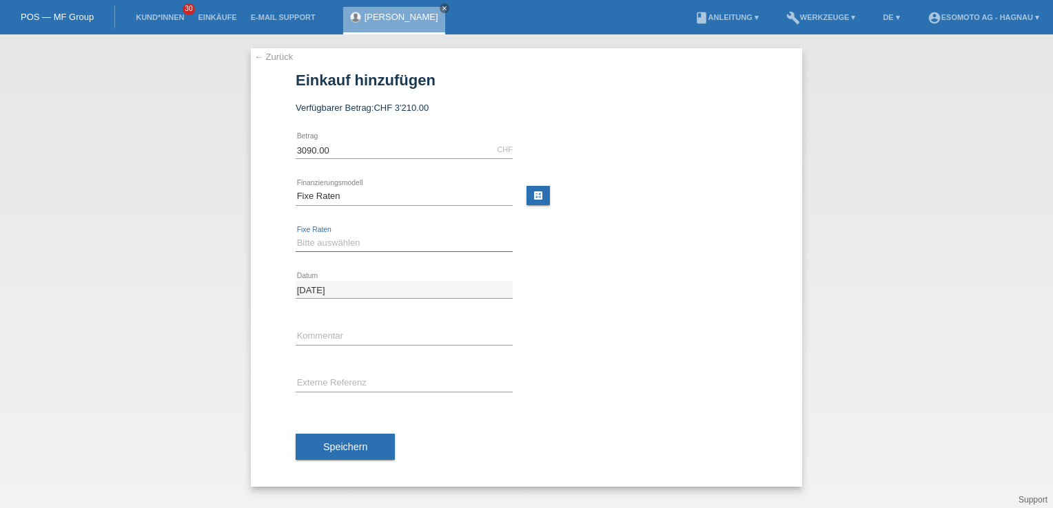
click at [367, 248] on select "Bitte auswählen 12 Raten 24 Raten 36 Raten 48 Raten" at bounding box center [404, 243] width 217 height 17
select select "140"
click at [296, 235] on select "Bitte auswählen 12 Raten 24 Raten 36 Raten 48 Raten" at bounding box center [404, 243] width 217 height 17
click at [352, 451] on span "Speichern" at bounding box center [345, 447] width 44 height 11
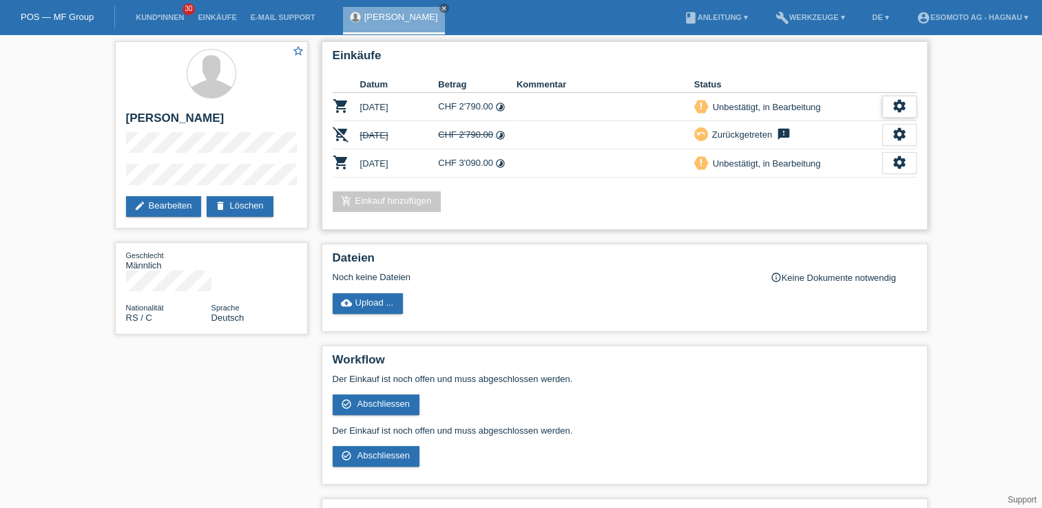
click at [898, 104] on icon "settings" at bounding box center [899, 106] width 15 height 15
click at [894, 101] on icon "settings" at bounding box center [899, 106] width 15 height 15
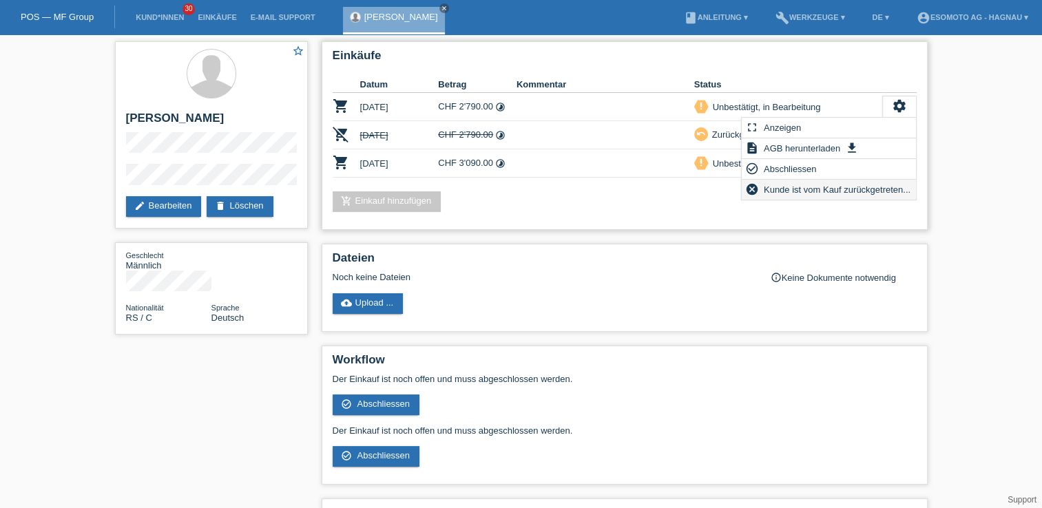
click at [832, 187] on span "Kunde ist vom Kauf zurückgetreten..." at bounding box center [837, 189] width 151 height 17
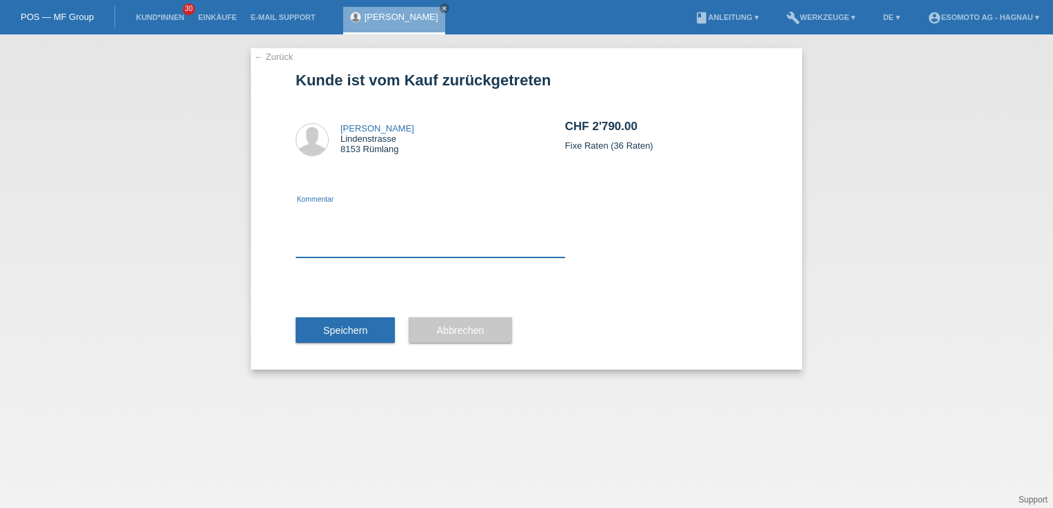
click at [436, 249] on textarea at bounding box center [430, 231] width 269 height 53
click at [420, 216] on textarea "Gebühren wurden nicht erfasst" at bounding box center [430, 231] width 269 height 53
drag, startPoint x: 424, startPoint y: 215, endPoint x: 240, endPoint y: 205, distance: 184.9
click at [223, 209] on div "← Zurück Kunde ist vom Kauf zurückgetreten [PERSON_NAME][GEOGRAPHIC_DATA][STREE…" at bounding box center [526, 271] width 1053 height 474
click at [340, 211] on textarea "Kunden barbeitet" at bounding box center [430, 231] width 269 height 53
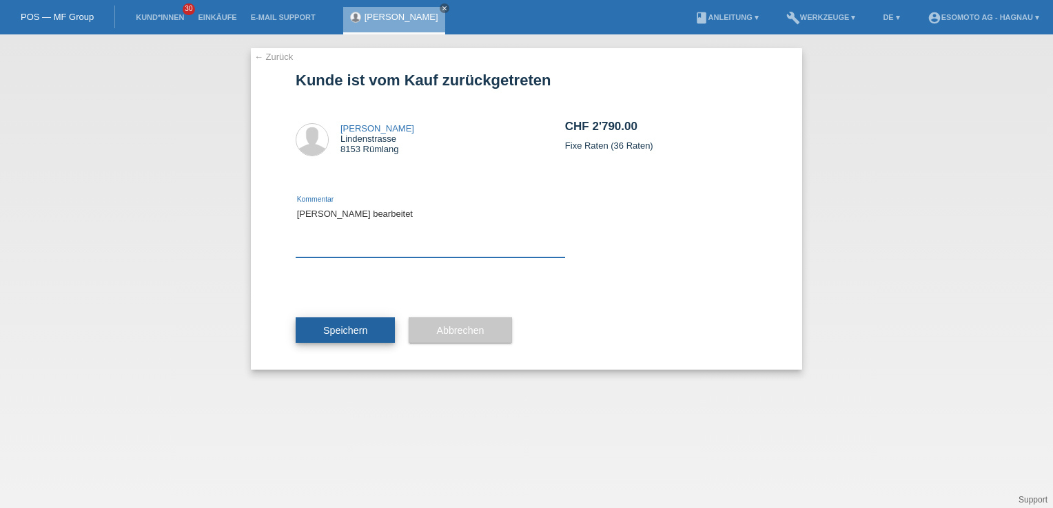
type textarea "[PERSON_NAME] bearbeitet"
click at [341, 340] on button "Speichern" at bounding box center [345, 331] width 99 height 26
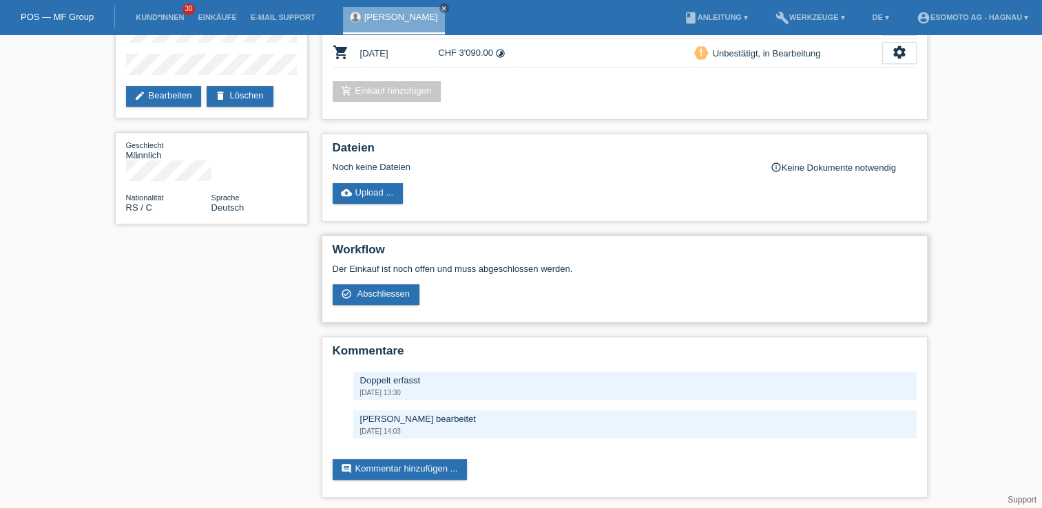
scroll to position [112, 0]
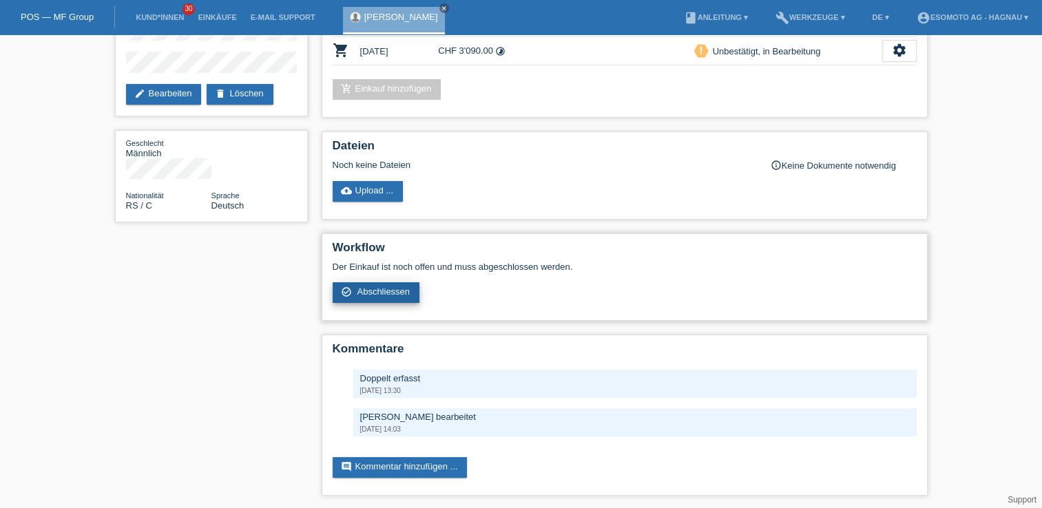
click at [389, 289] on span "Abschliessen" at bounding box center [383, 292] width 53 height 10
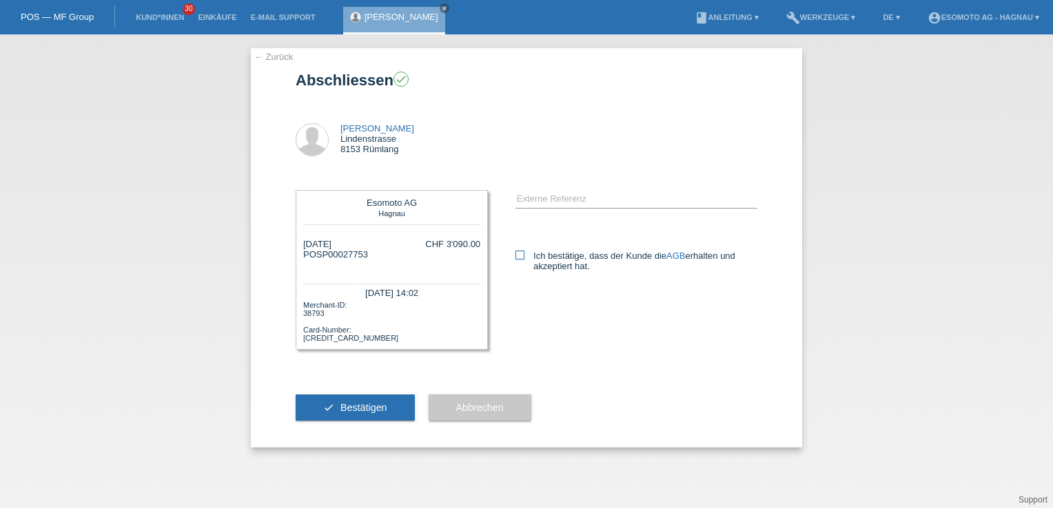
click at [522, 256] on icon at bounding box center [519, 255] width 9 height 9
click at [522, 256] on input "Ich bestätige, dass der Kunde die AGB erhalten und akzeptiert hat." at bounding box center [519, 255] width 9 height 9
checkbox input "true"
click at [368, 409] on span "Bestätigen" at bounding box center [363, 407] width 47 height 11
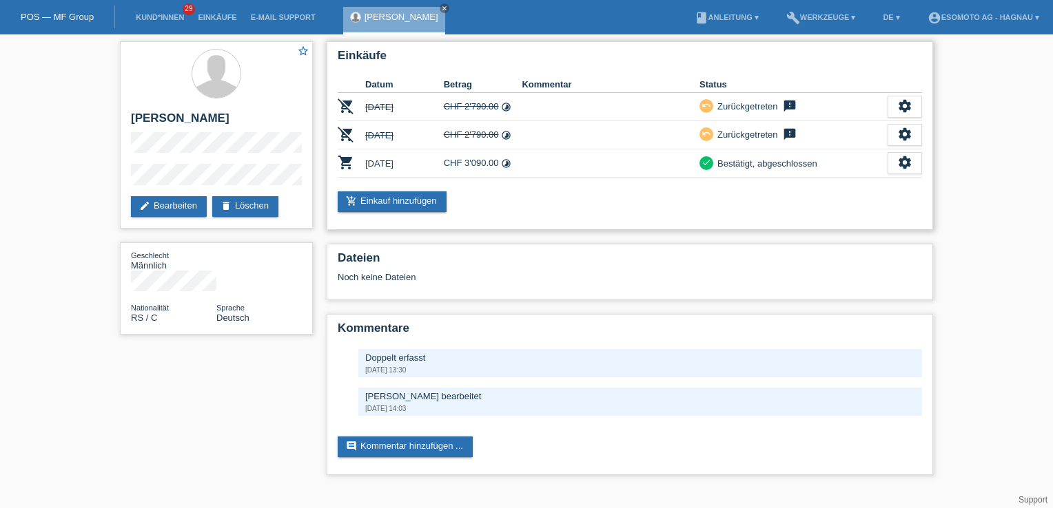
click at [588, 203] on div "add_shopping_cart Einkauf hinzufügen" at bounding box center [630, 202] width 584 height 21
